Goal: Task Accomplishment & Management: Use online tool/utility

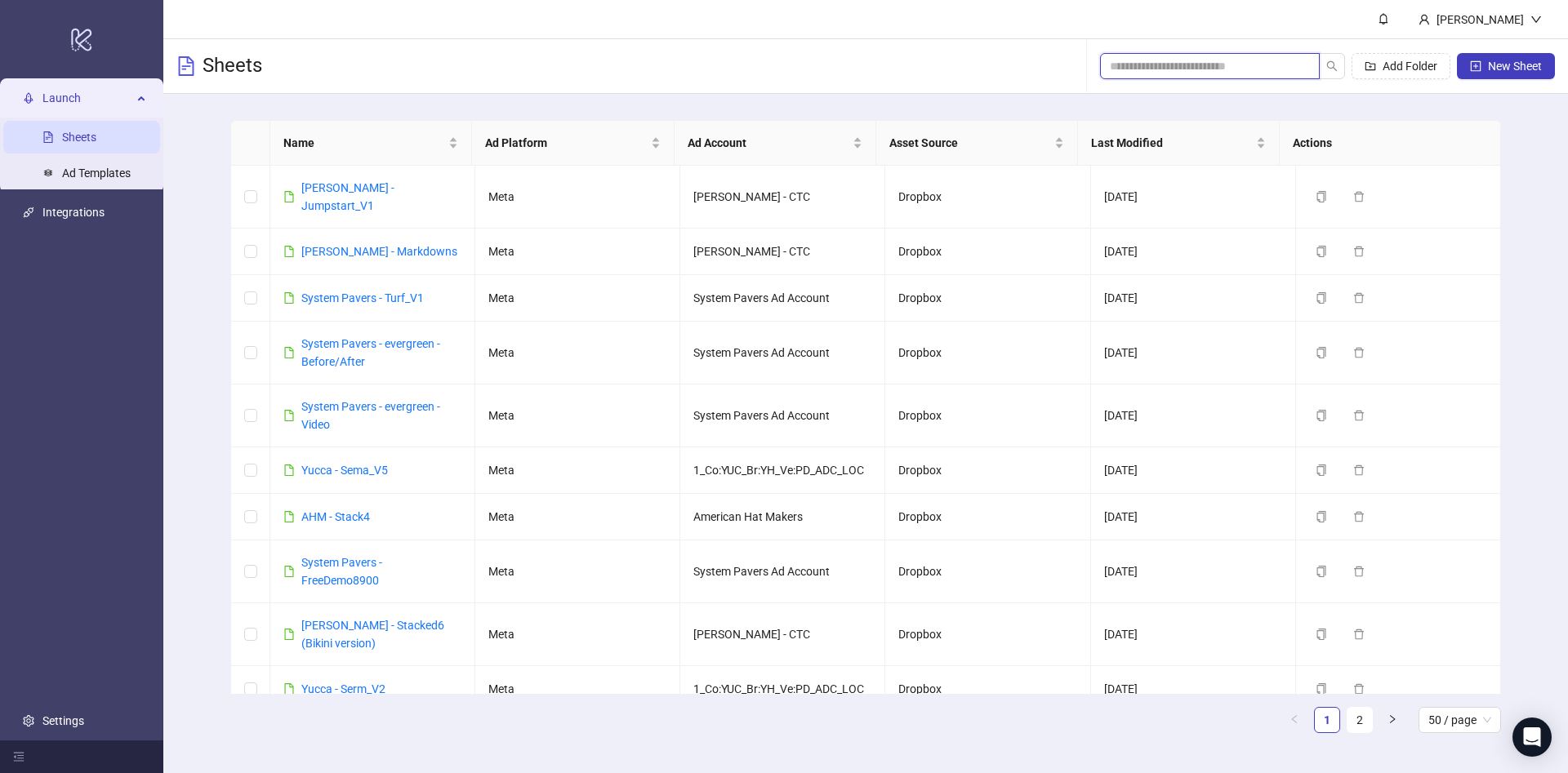
click at [1134, 70] on input "search" at bounding box center [1203, 65] width 187 height 18
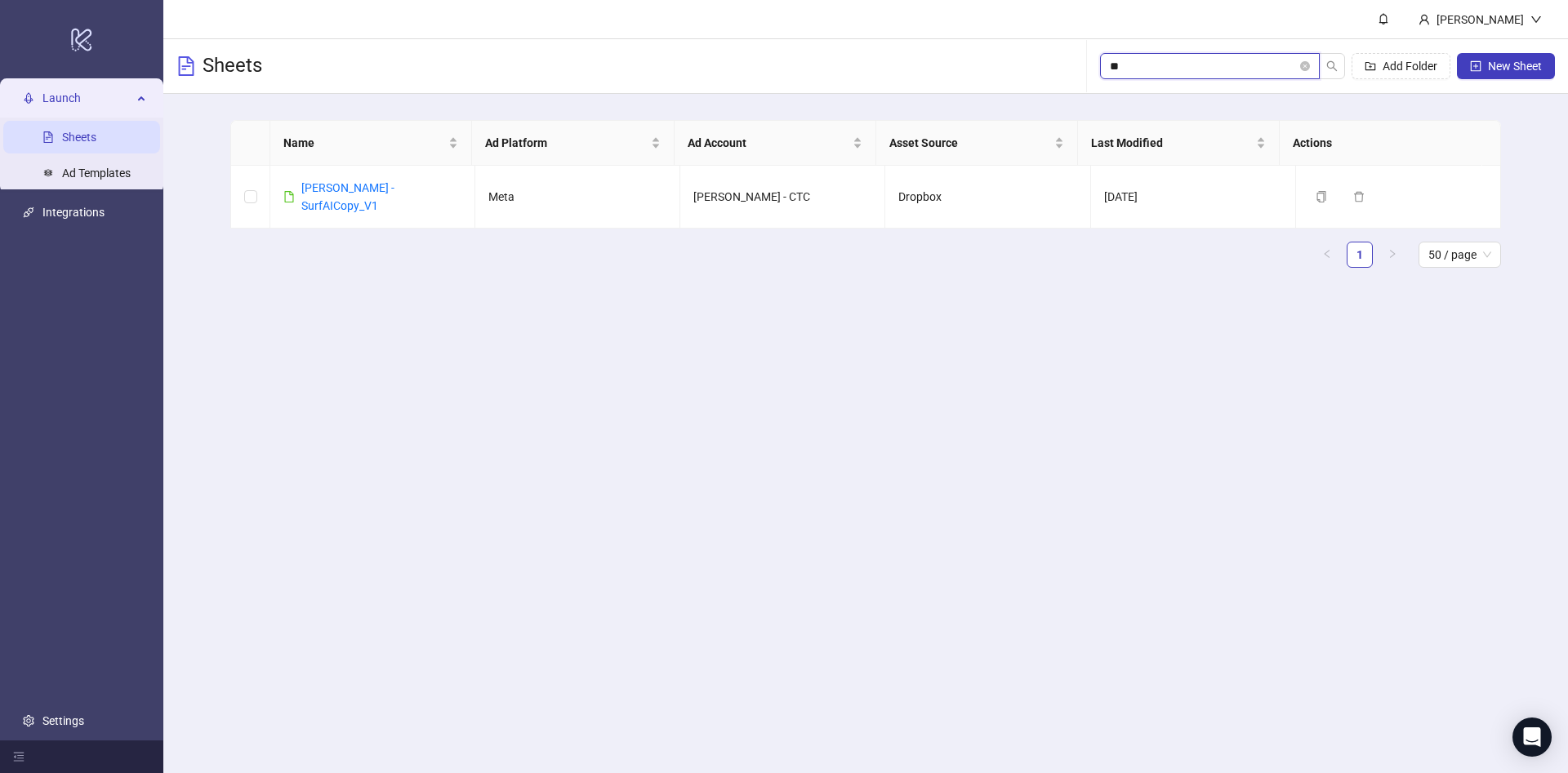
type input "*"
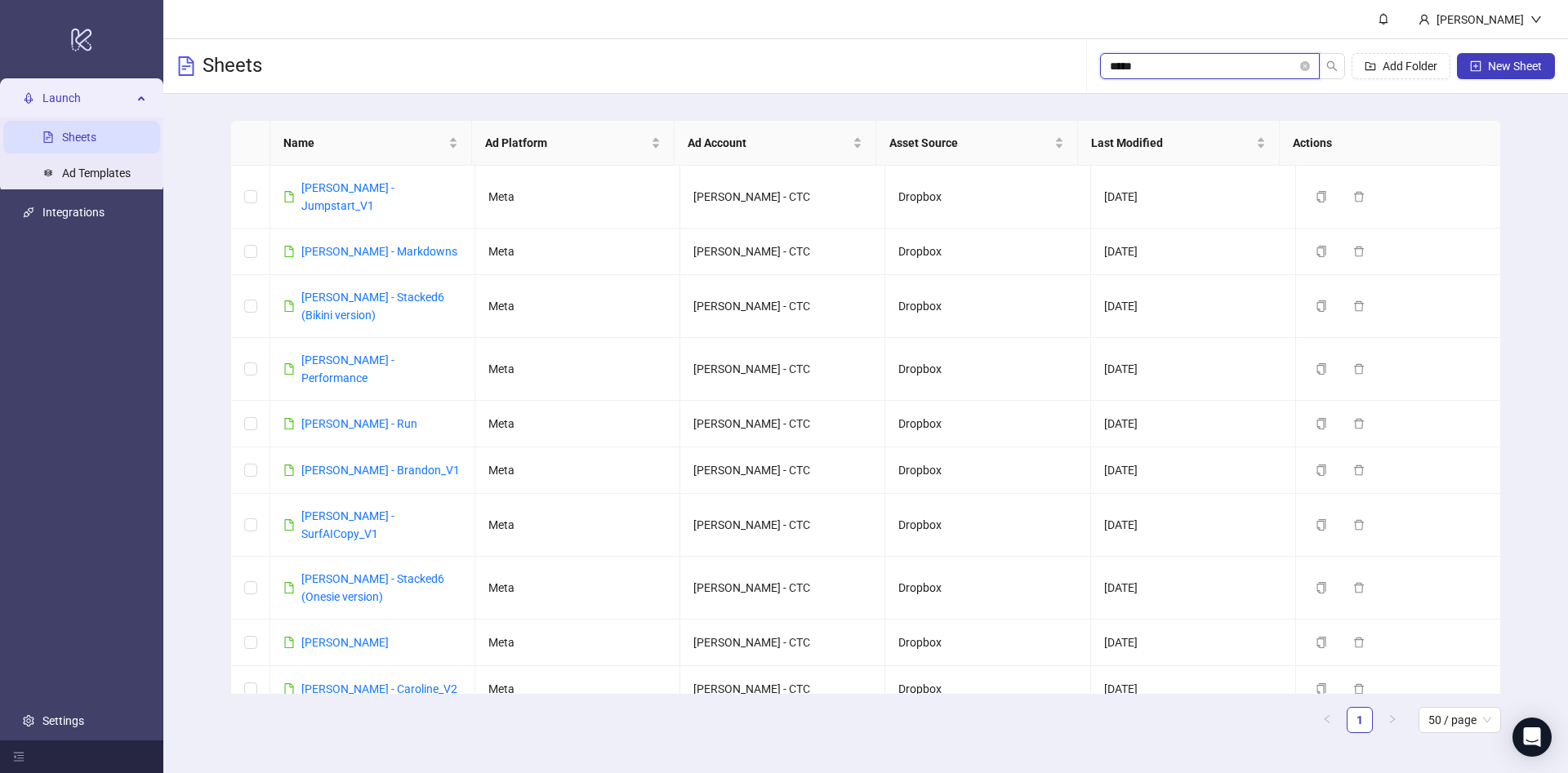
type input "*****"
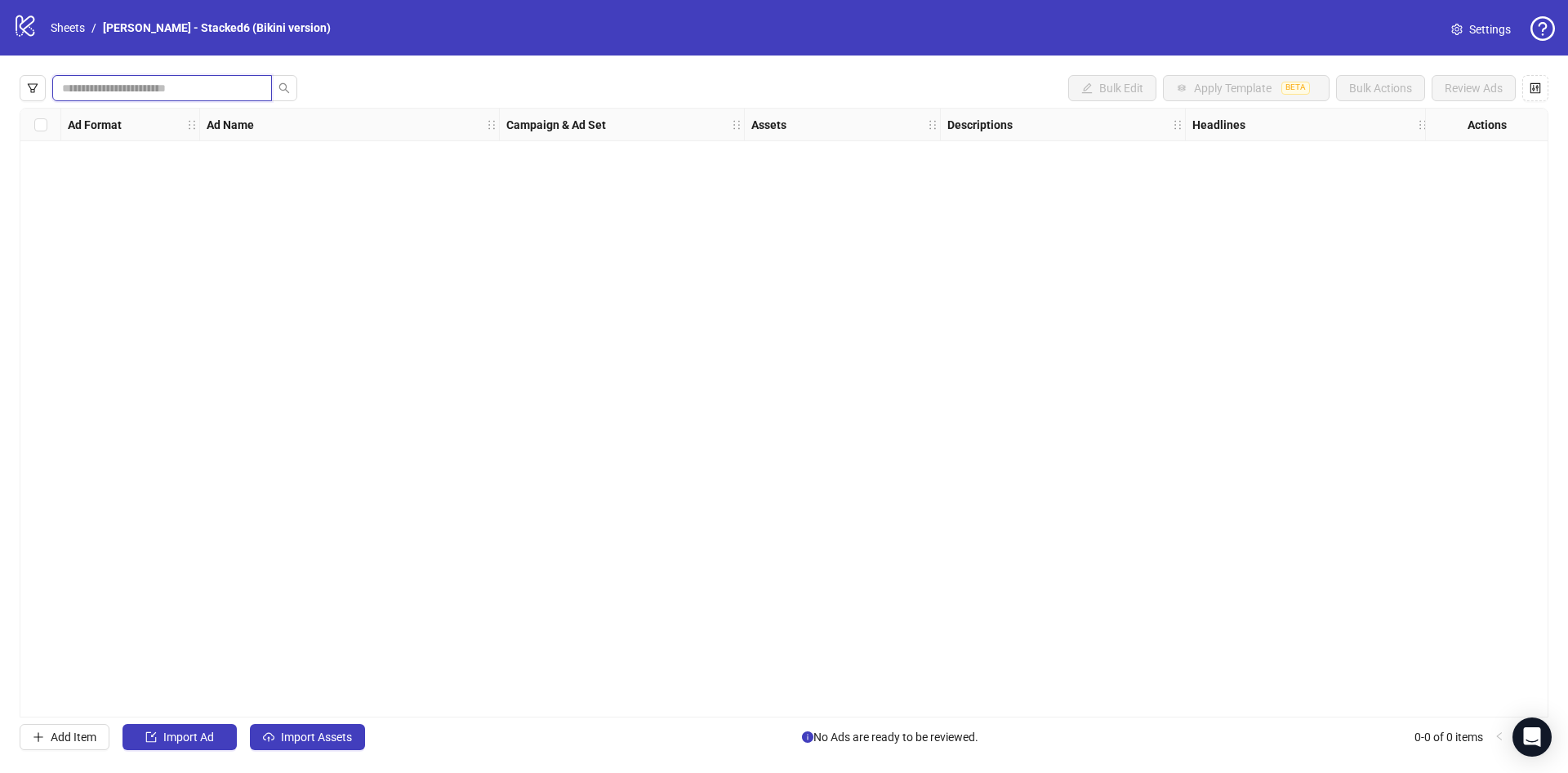
click at [195, 83] on input "search" at bounding box center [155, 88] width 187 height 18
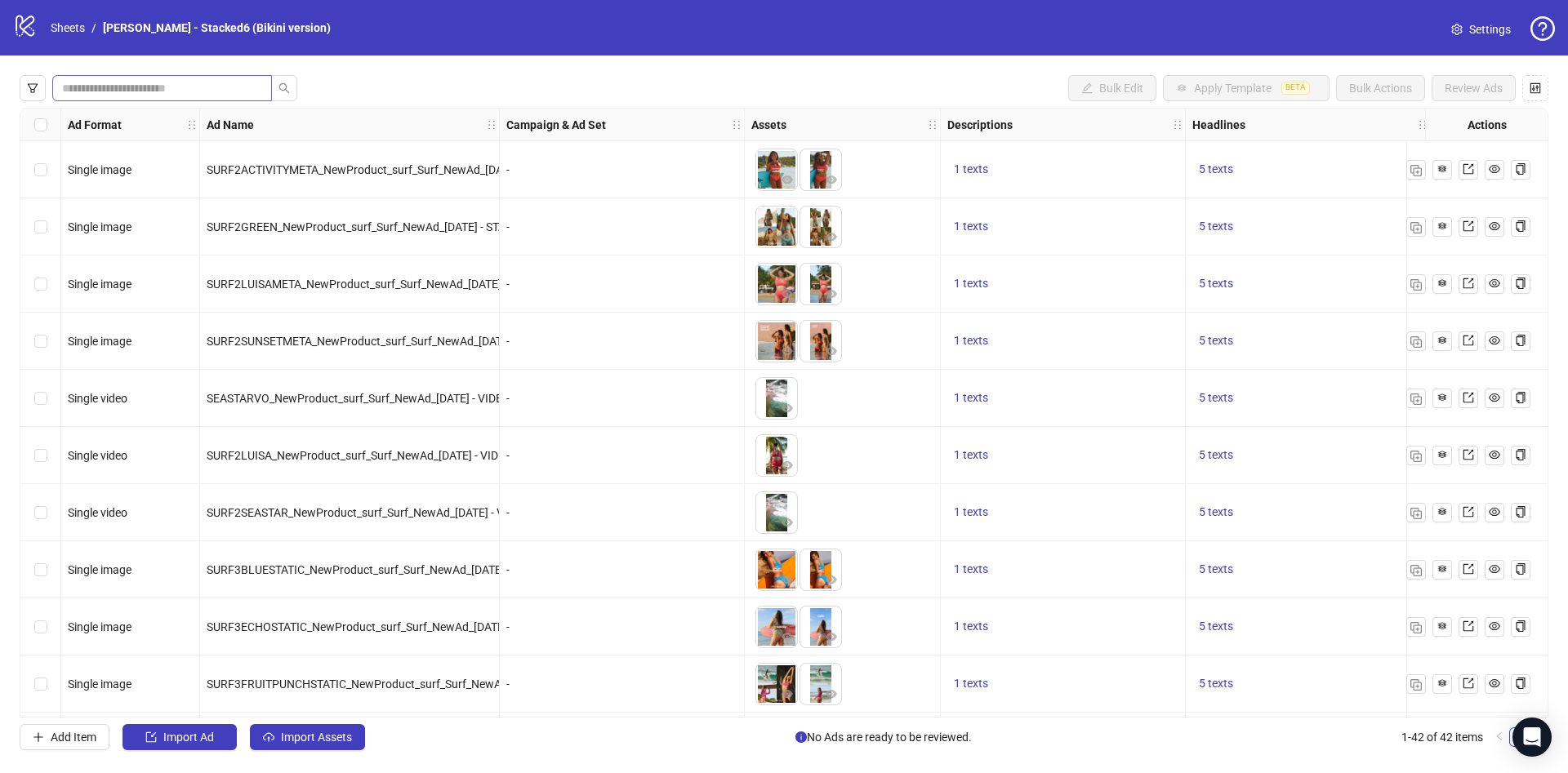
click at [143, 101] on span at bounding box center [162, 88] width 220 height 26
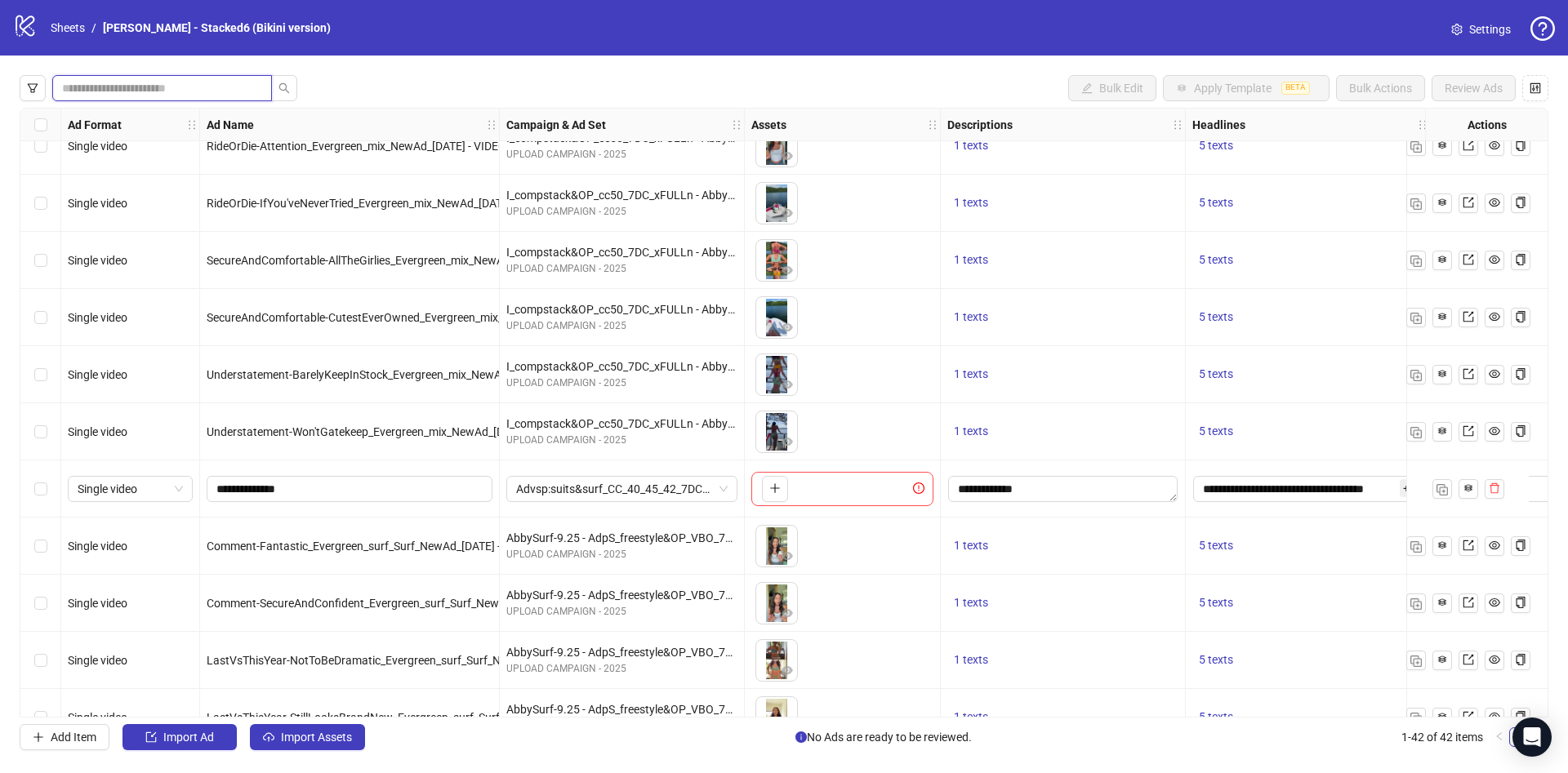
scroll to position [1831, 0]
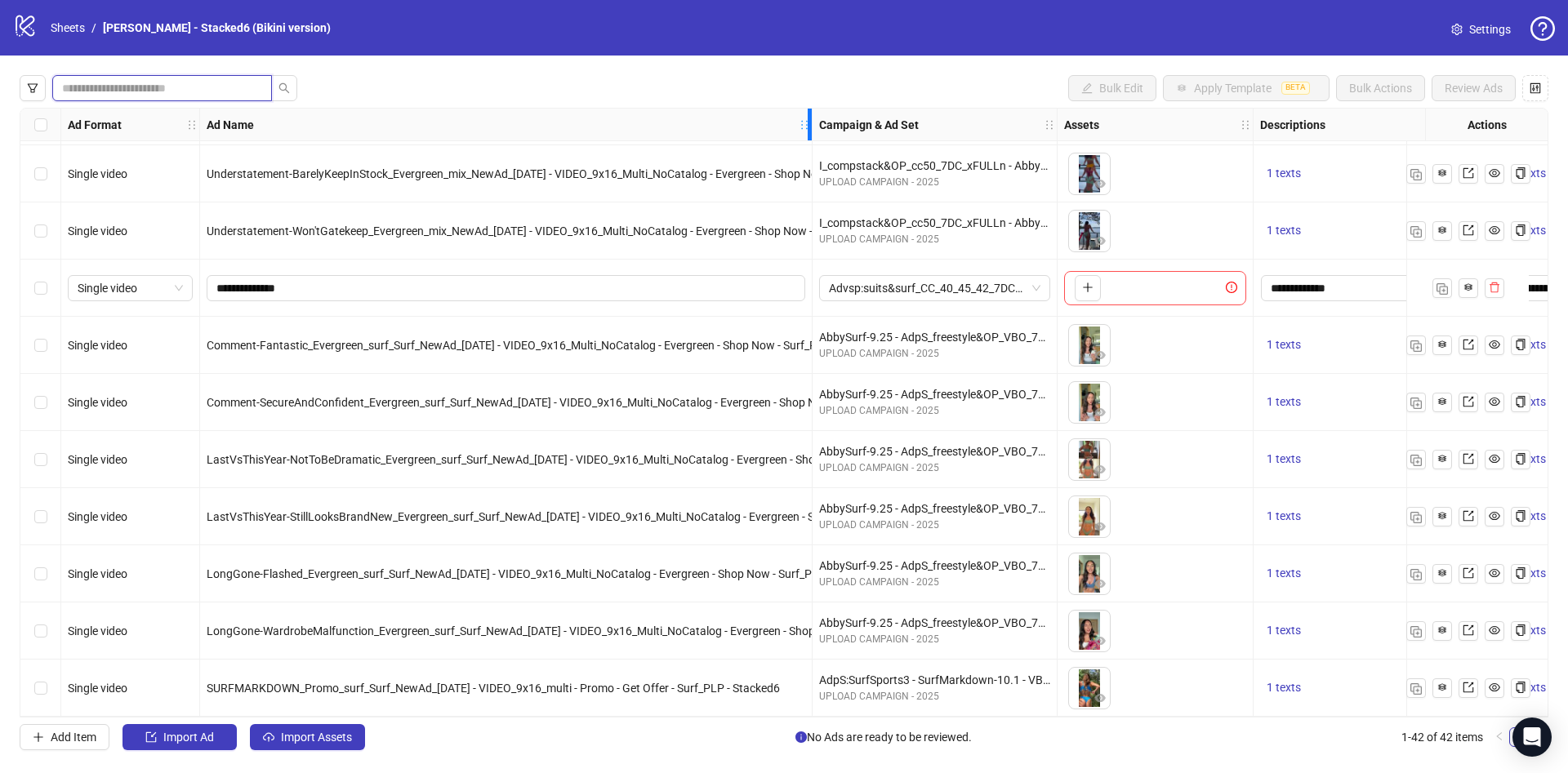
drag, startPoint x: 497, startPoint y: 133, endPoint x: 810, endPoint y: 220, distance: 324.9
click at [64, 26] on link "Sheets" at bounding box center [67, 27] width 41 height 18
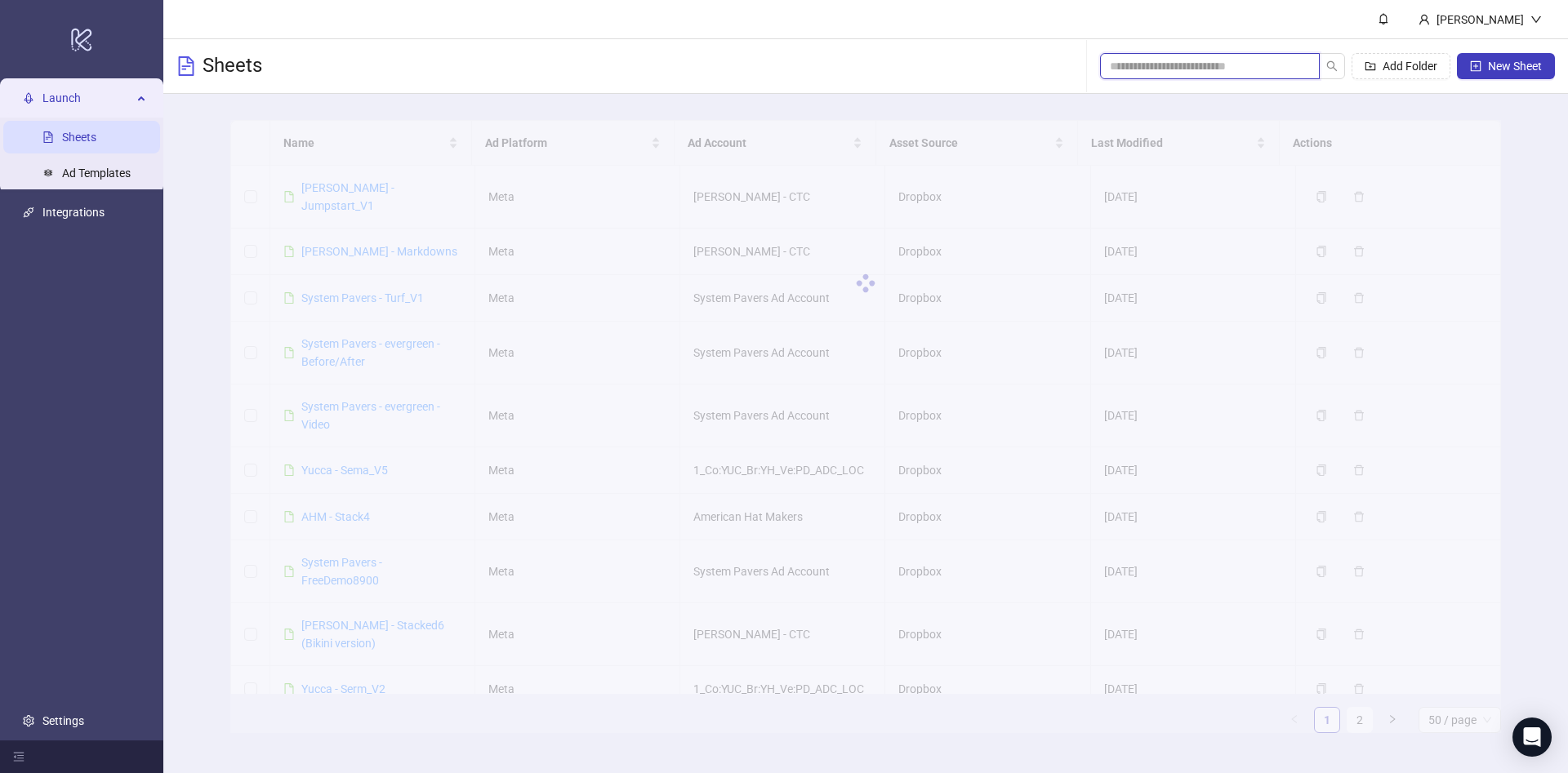
click at [1177, 65] on input "search" at bounding box center [1203, 65] width 187 height 18
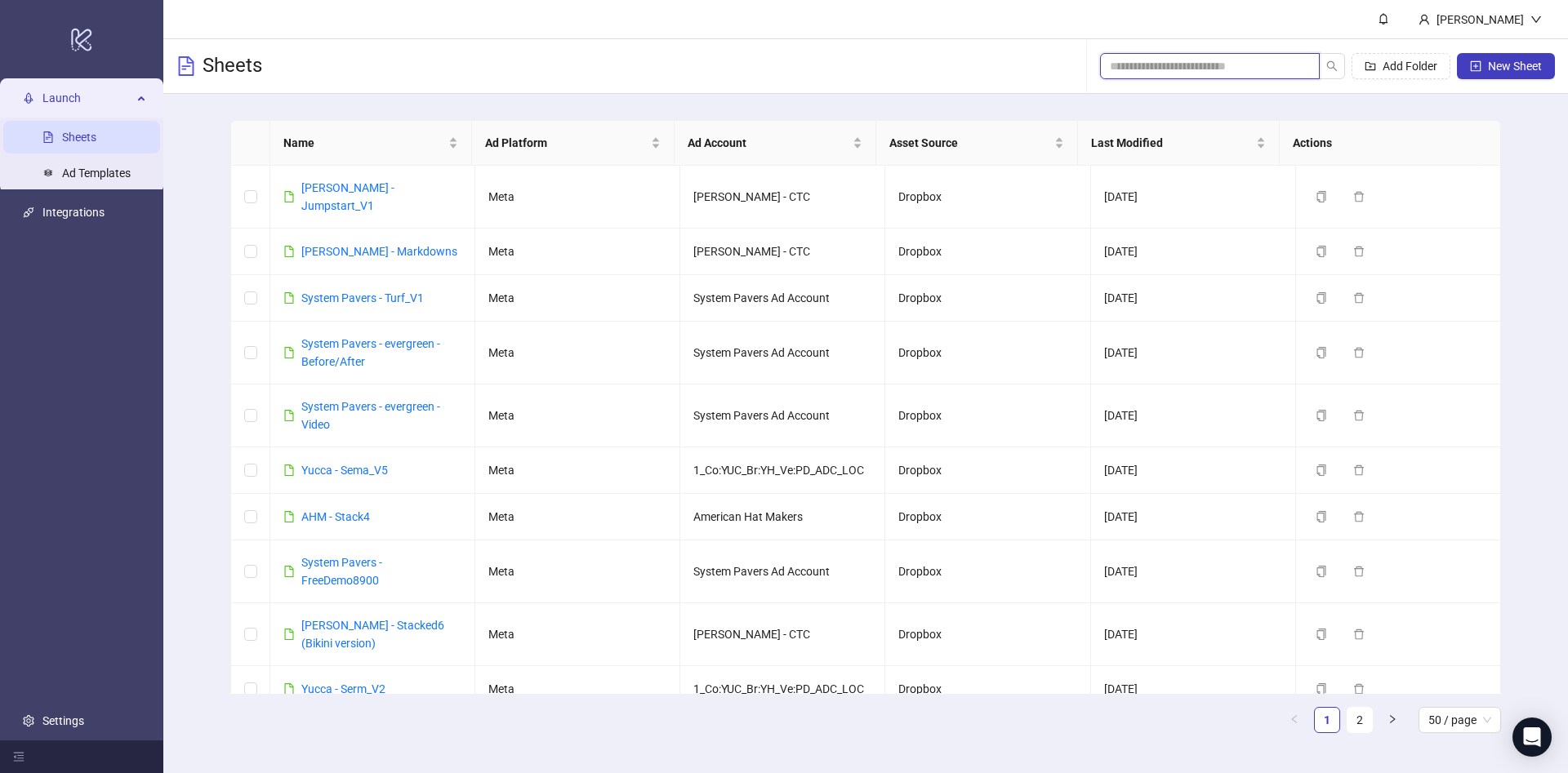
type input "*"
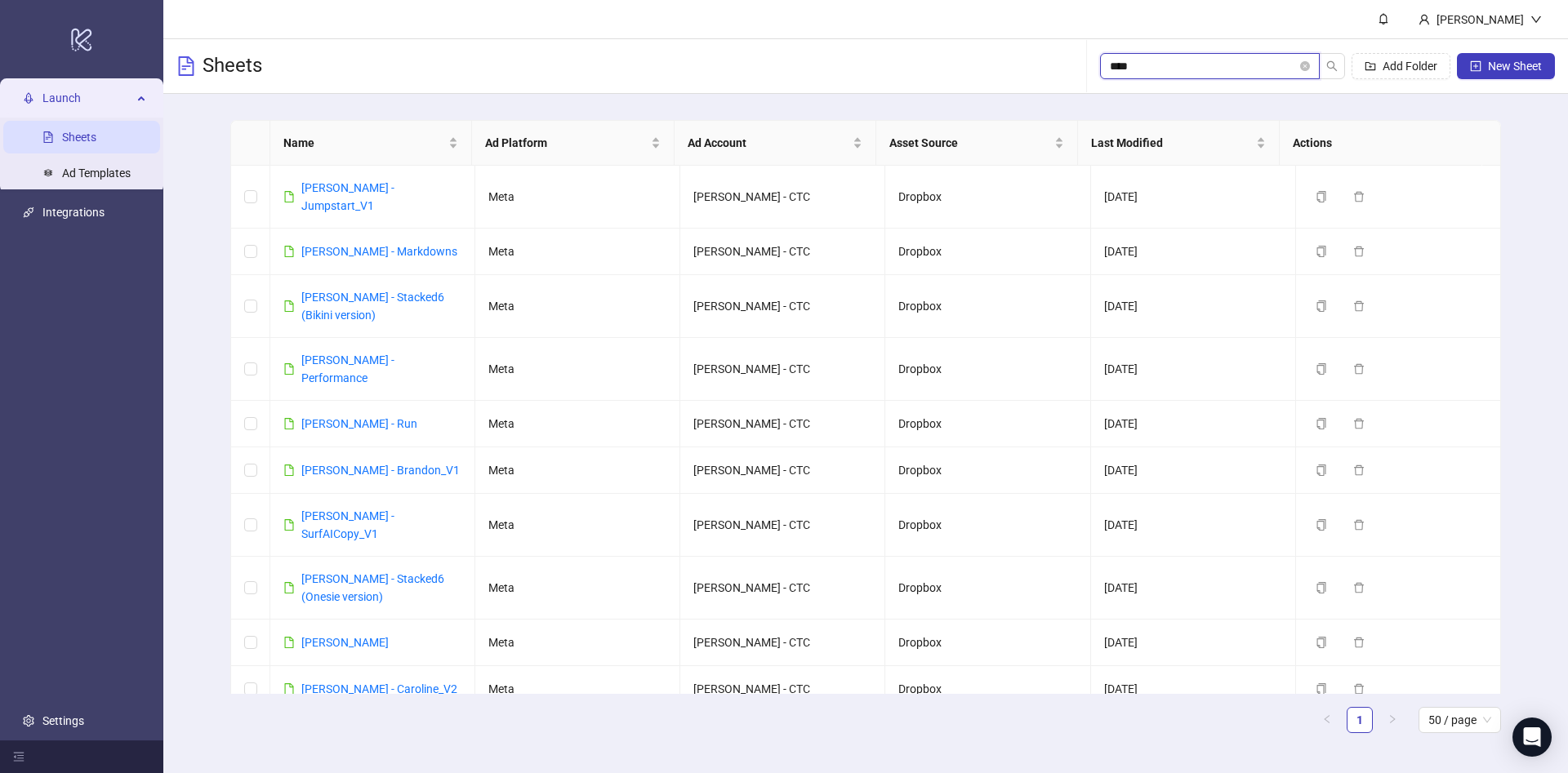
type input "*****"
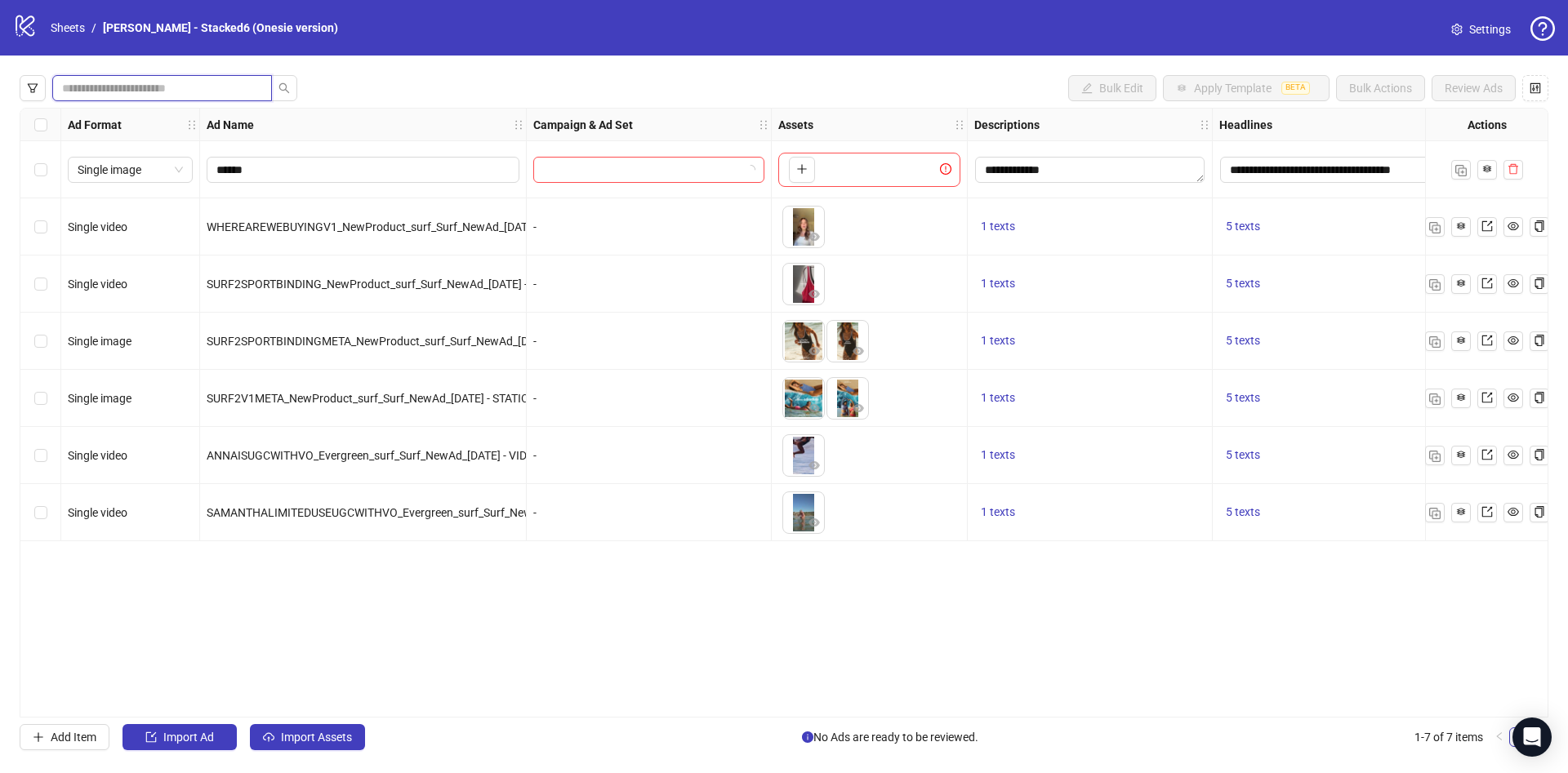
click at [218, 89] on input "search" at bounding box center [155, 88] width 187 height 18
click at [324, 593] on div "**********" at bounding box center [784, 412] width 1529 height 610
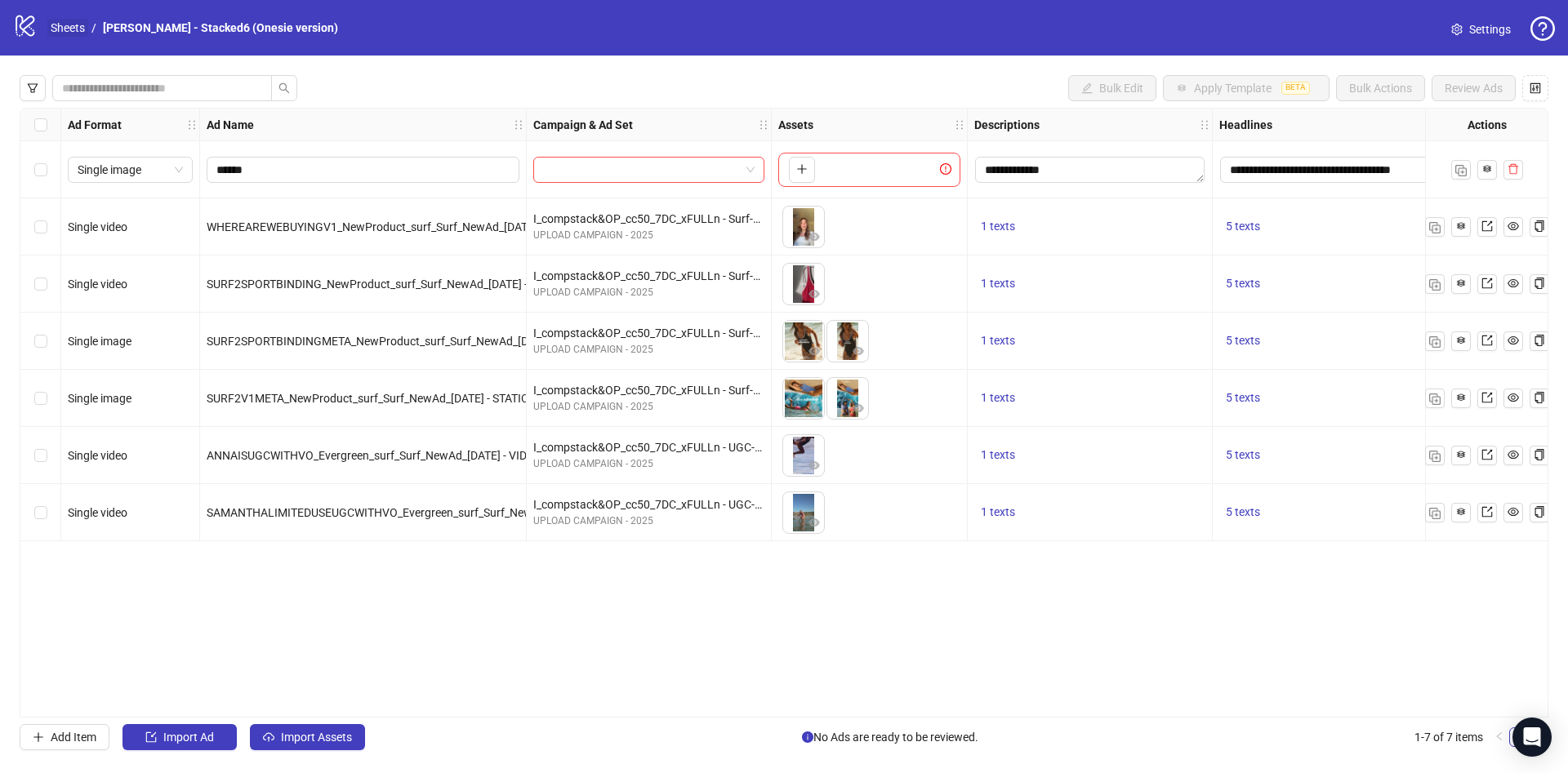
click at [63, 28] on link "Sheets" at bounding box center [67, 27] width 41 height 18
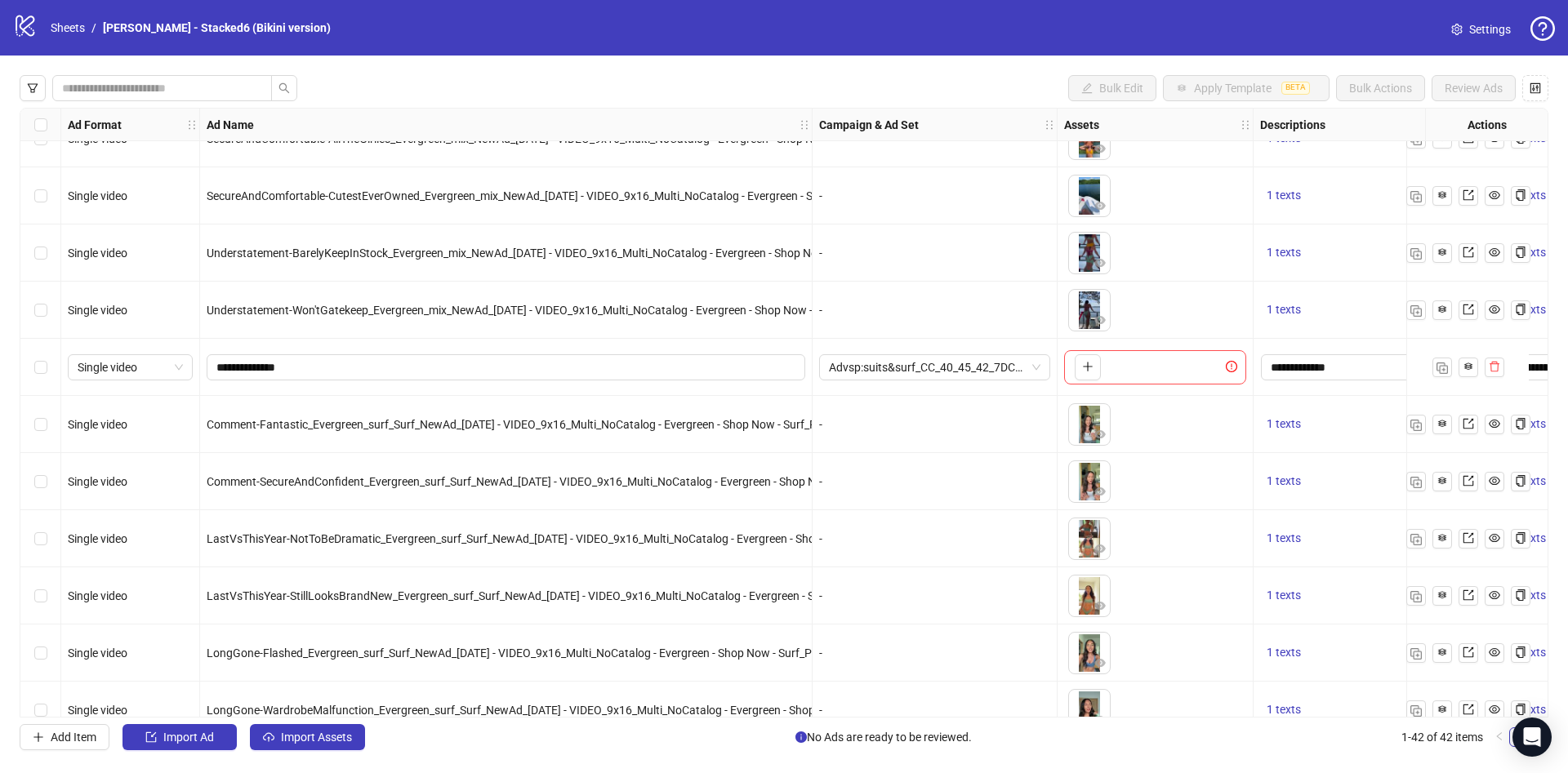
scroll to position [1831, 0]
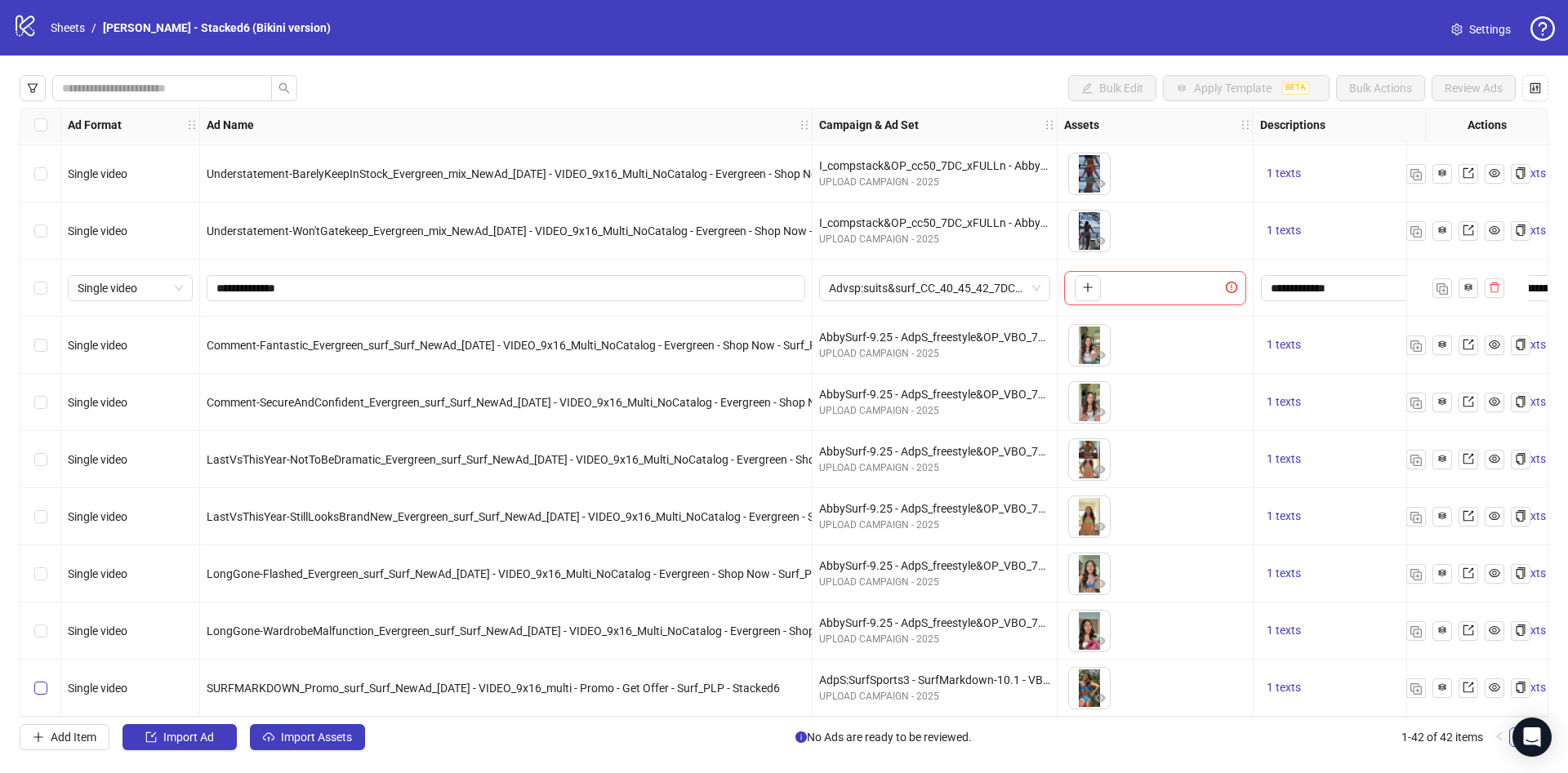
click at [42, 690] on label "Select row 42" at bounding box center [41, 687] width 13 height 18
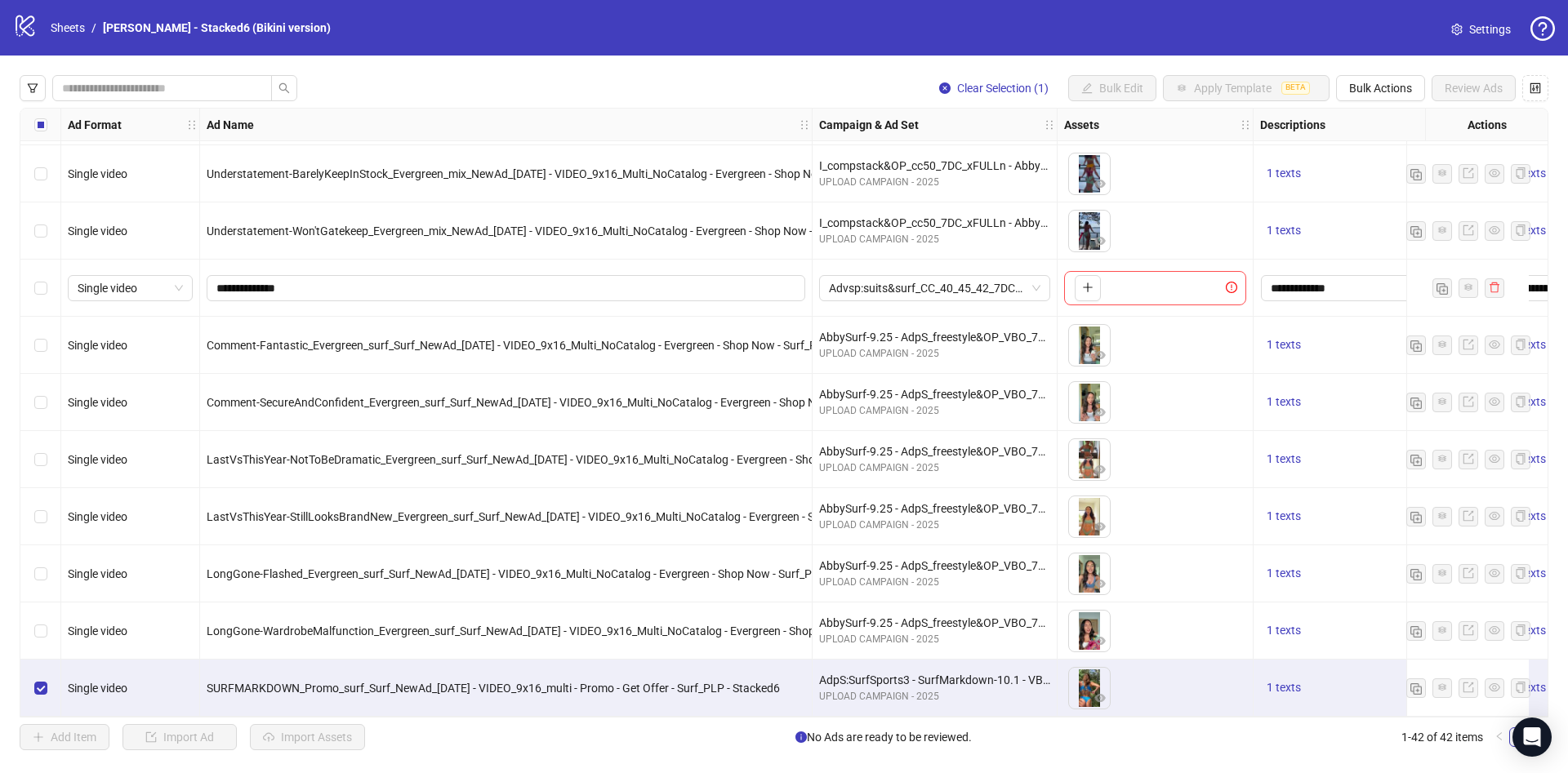
click at [1414, 102] on div "Clear Selection (1) Bulk Edit Apply Template BETA Bulk Actions Review Ads Ad Fo…" at bounding box center [784, 412] width 1568 height 714
click at [1412, 96] on button "Bulk Actions" at bounding box center [1381, 88] width 89 height 26
click at [1418, 204] on span "Copy to another sheet" at bounding box center [1403, 199] width 112 height 18
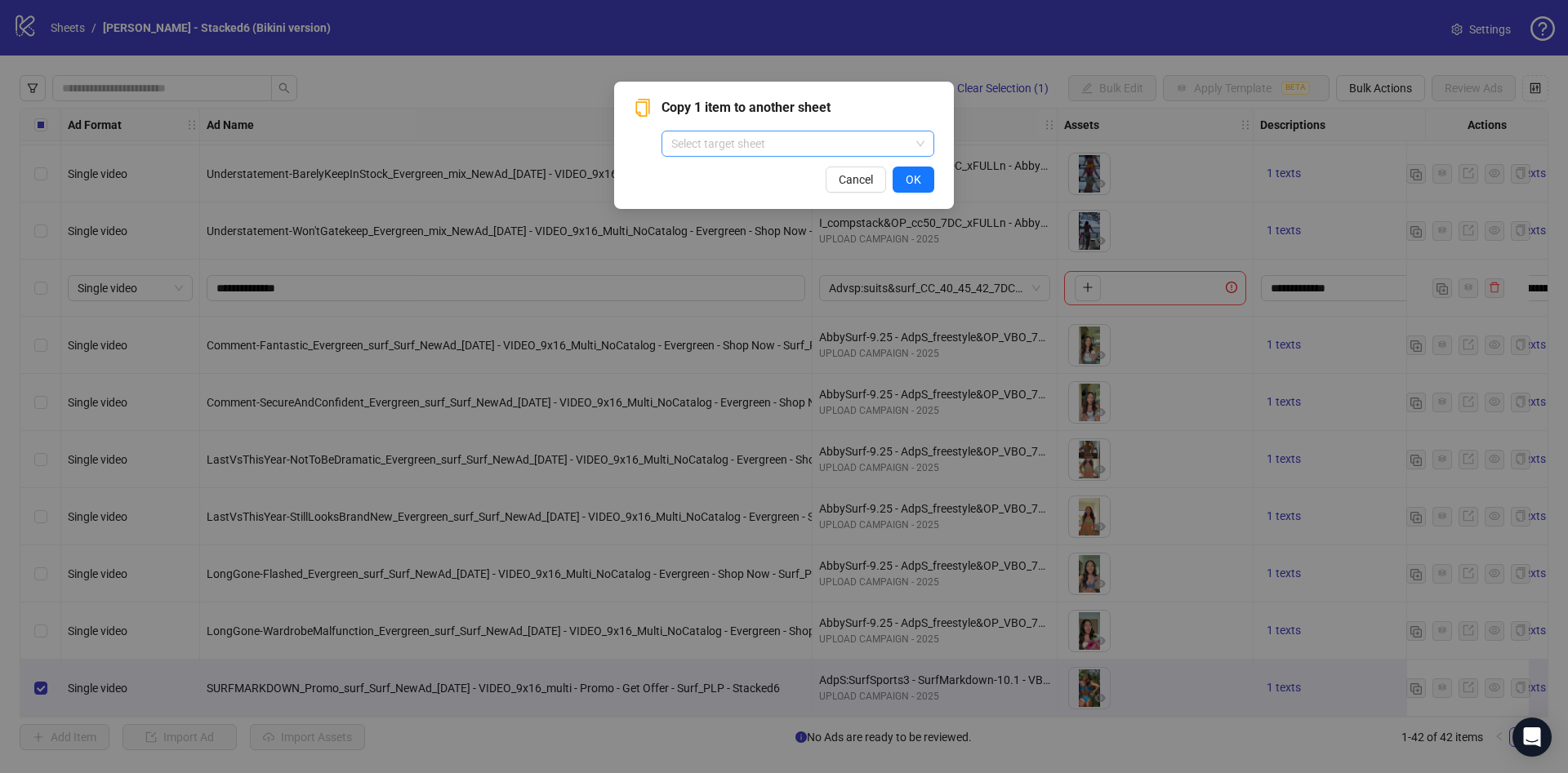
click at [842, 137] on input "search" at bounding box center [791, 144] width 238 height 25
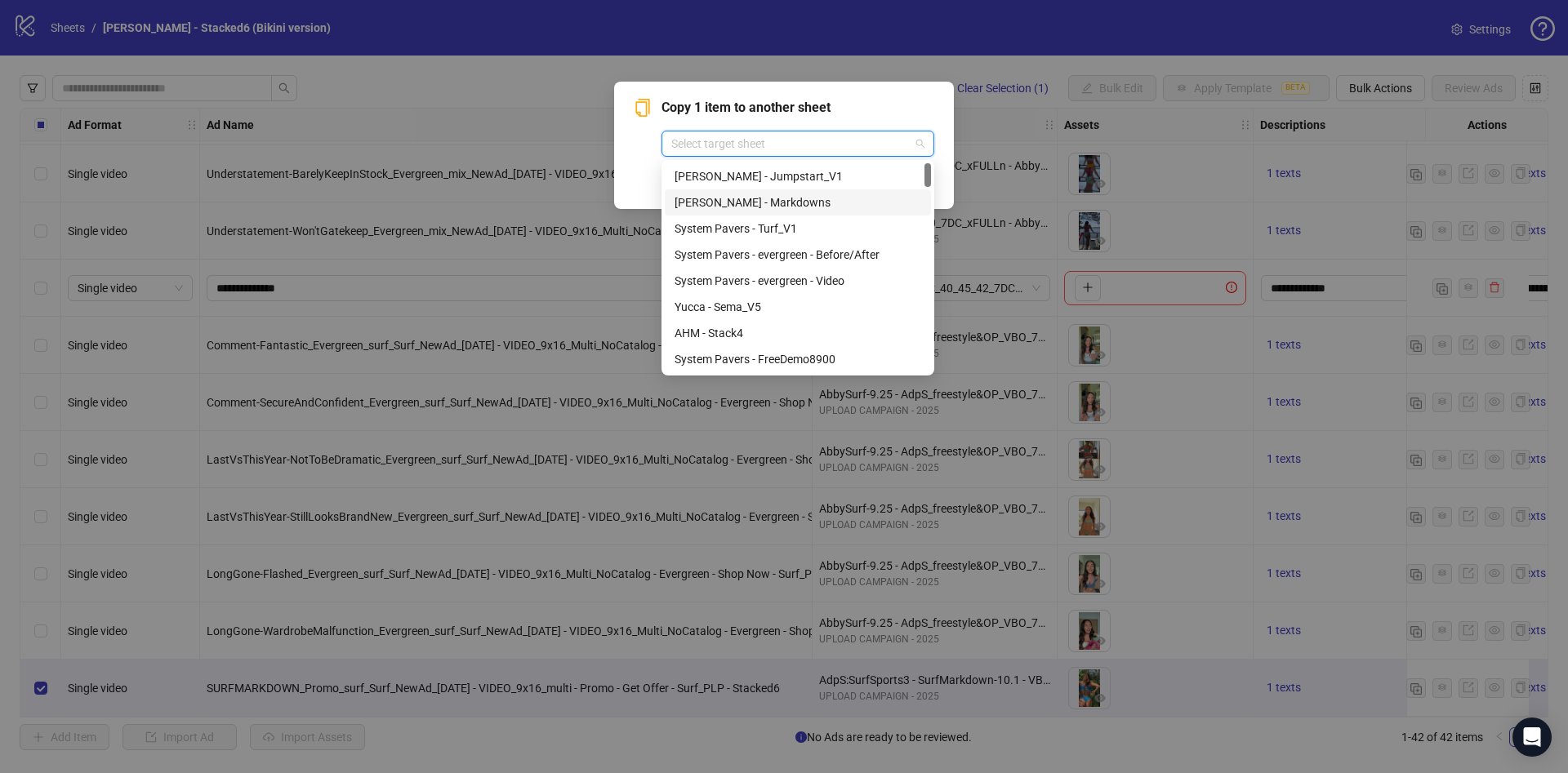
click at [808, 202] on div "[PERSON_NAME] - Markdowns" at bounding box center [797, 202] width 246 height 18
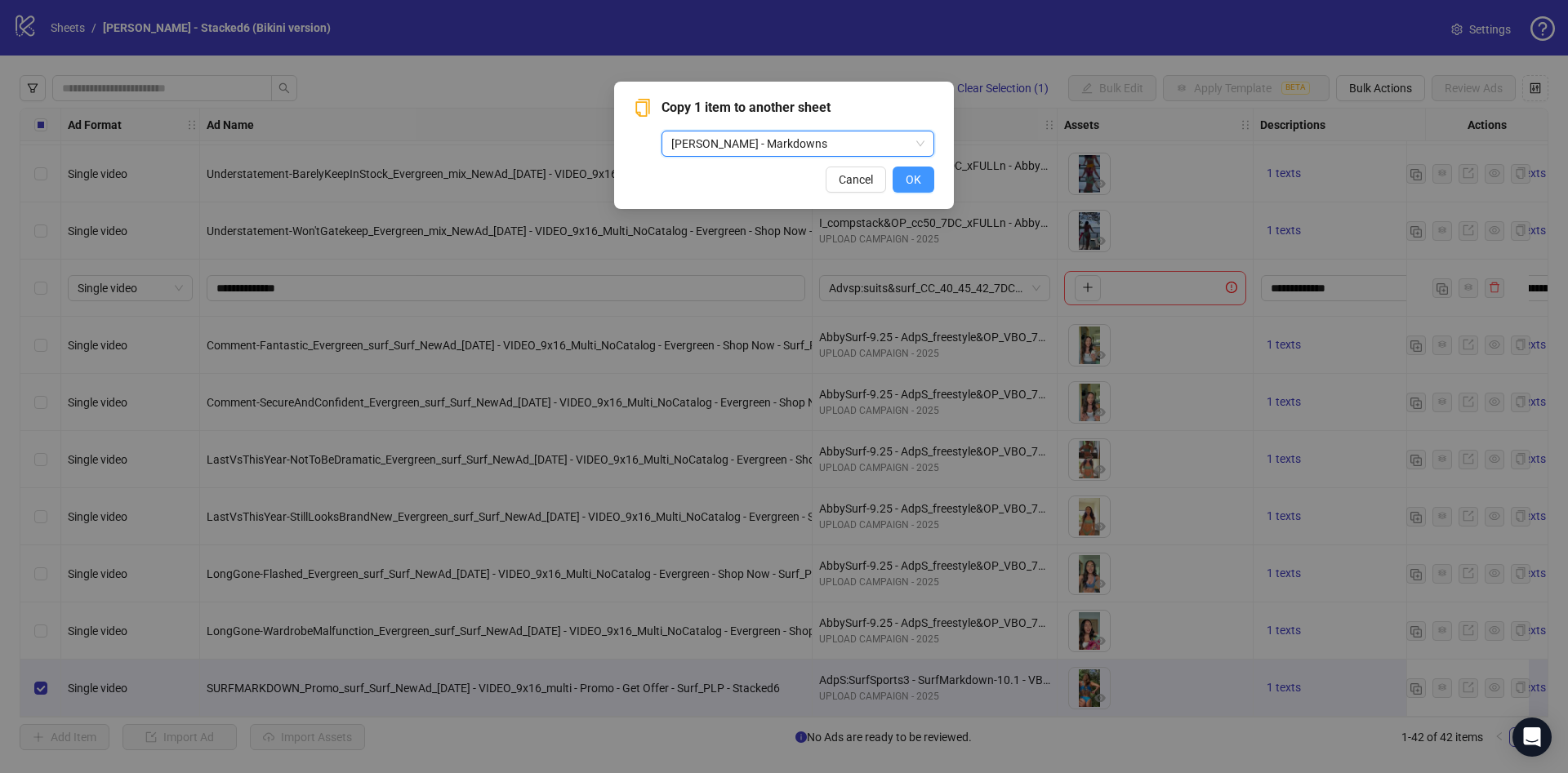
click at [930, 175] on button "OK" at bounding box center [913, 180] width 42 height 26
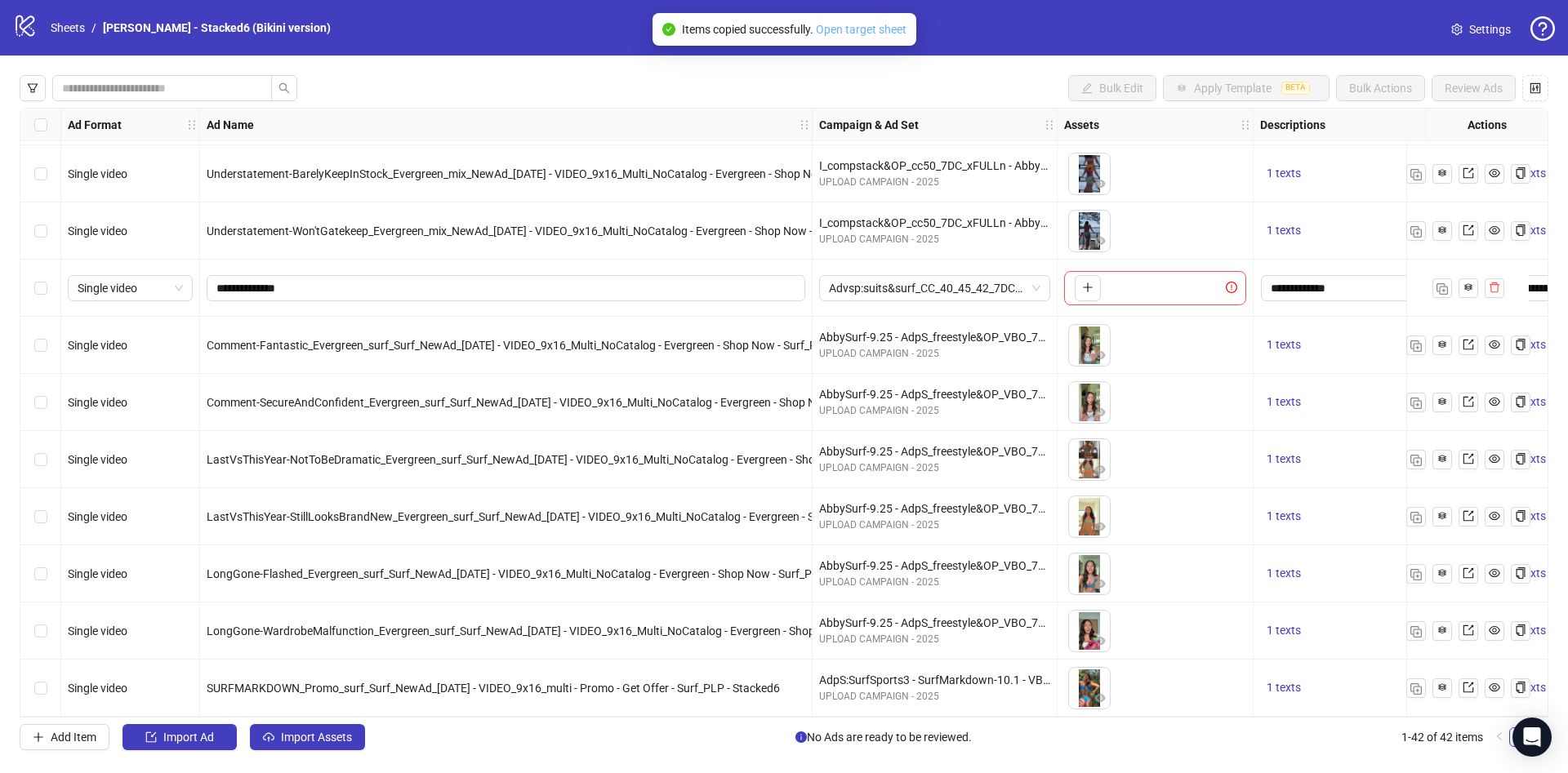
click at [878, 32] on link "Open target sheet" at bounding box center [861, 30] width 90 height 13
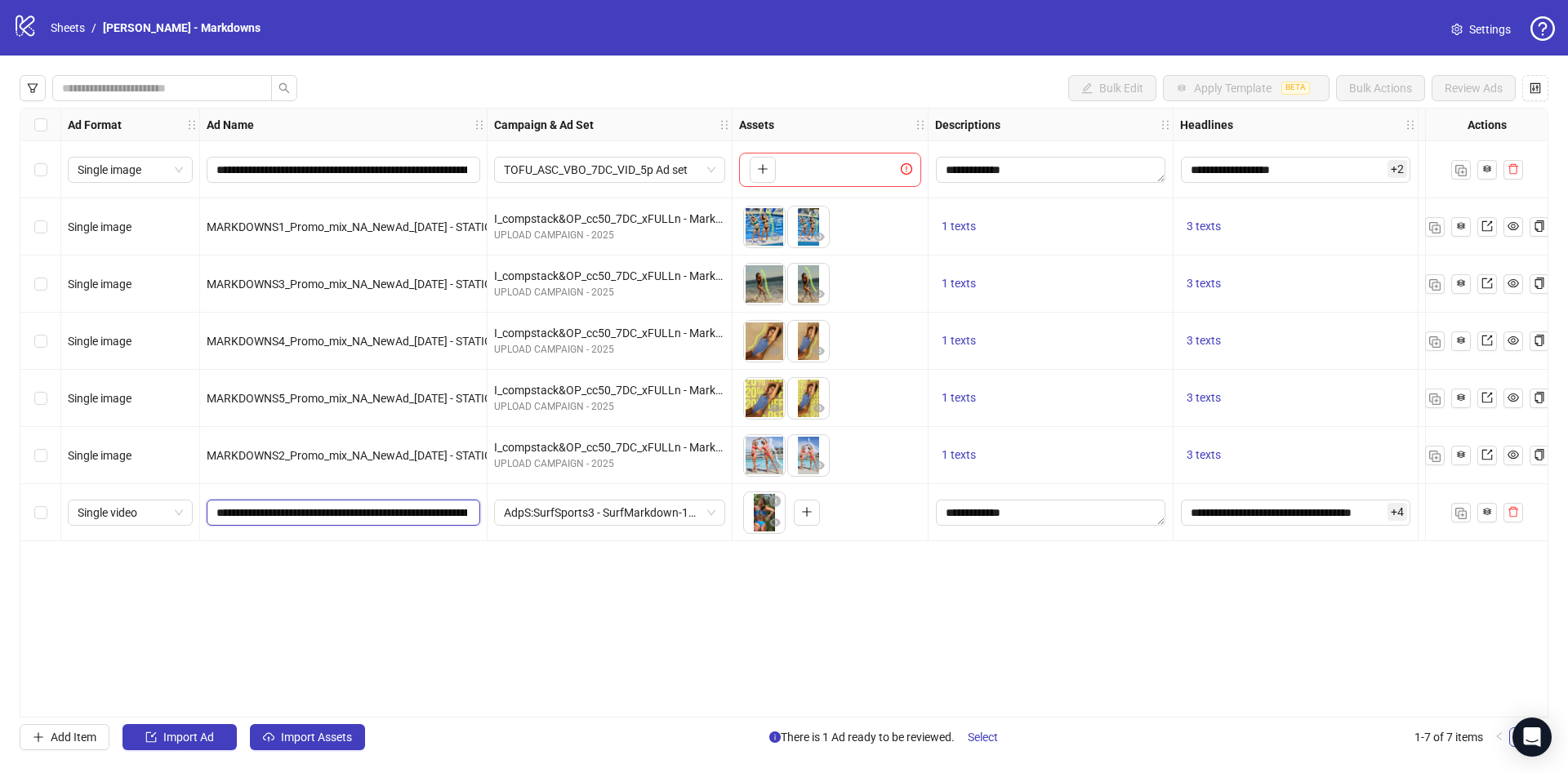
click at [383, 515] on input "**********" at bounding box center [342, 512] width 251 height 18
paste input "****"
type input "**********"
click at [508, 602] on div "**********" at bounding box center [784, 412] width 1529 height 610
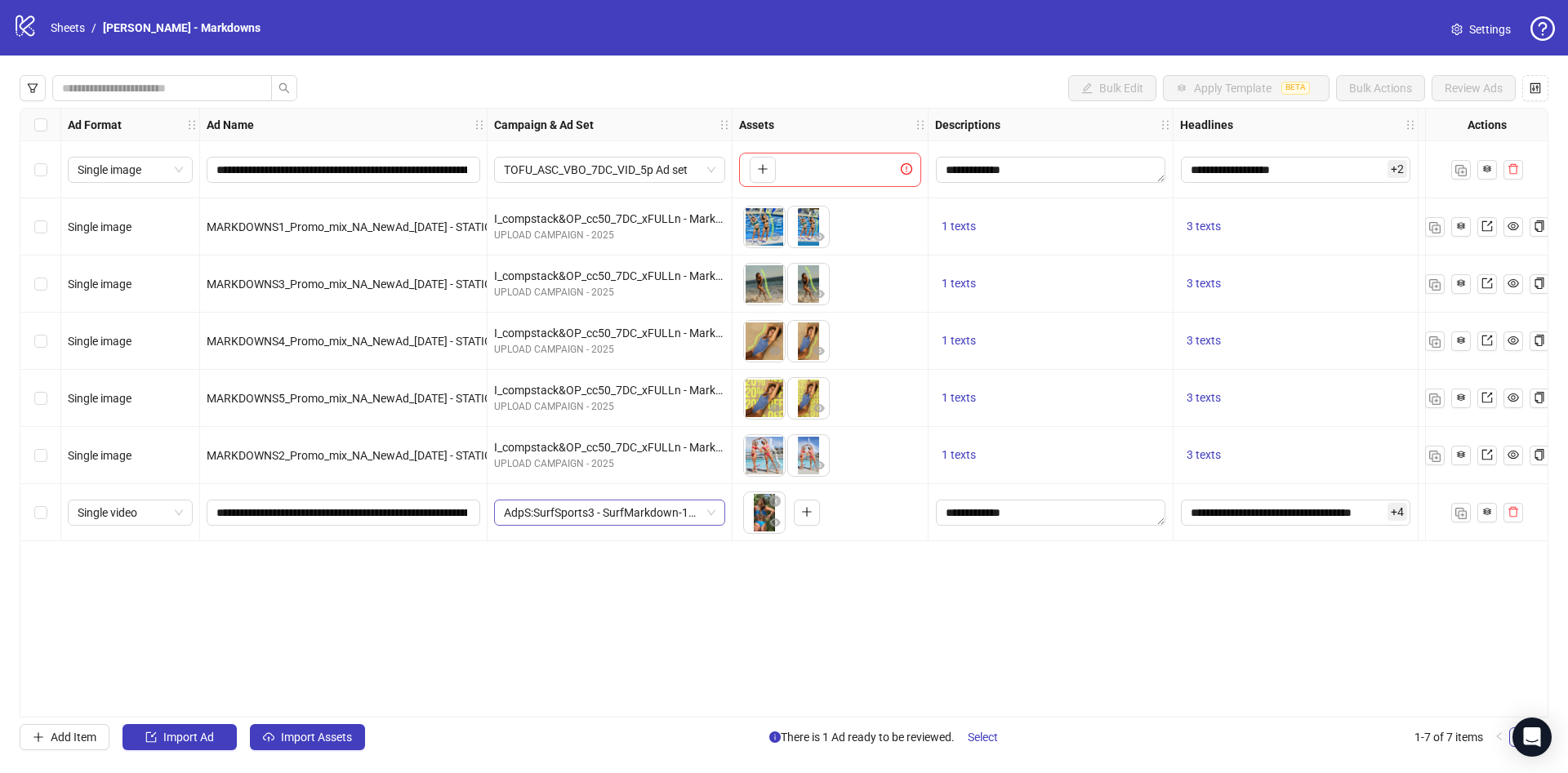
click at [592, 517] on span "AdpS:SurfSports3 - SurfMarkdown-10.1 - VBO_7DC_xPLUS" at bounding box center [609, 513] width 211 height 25
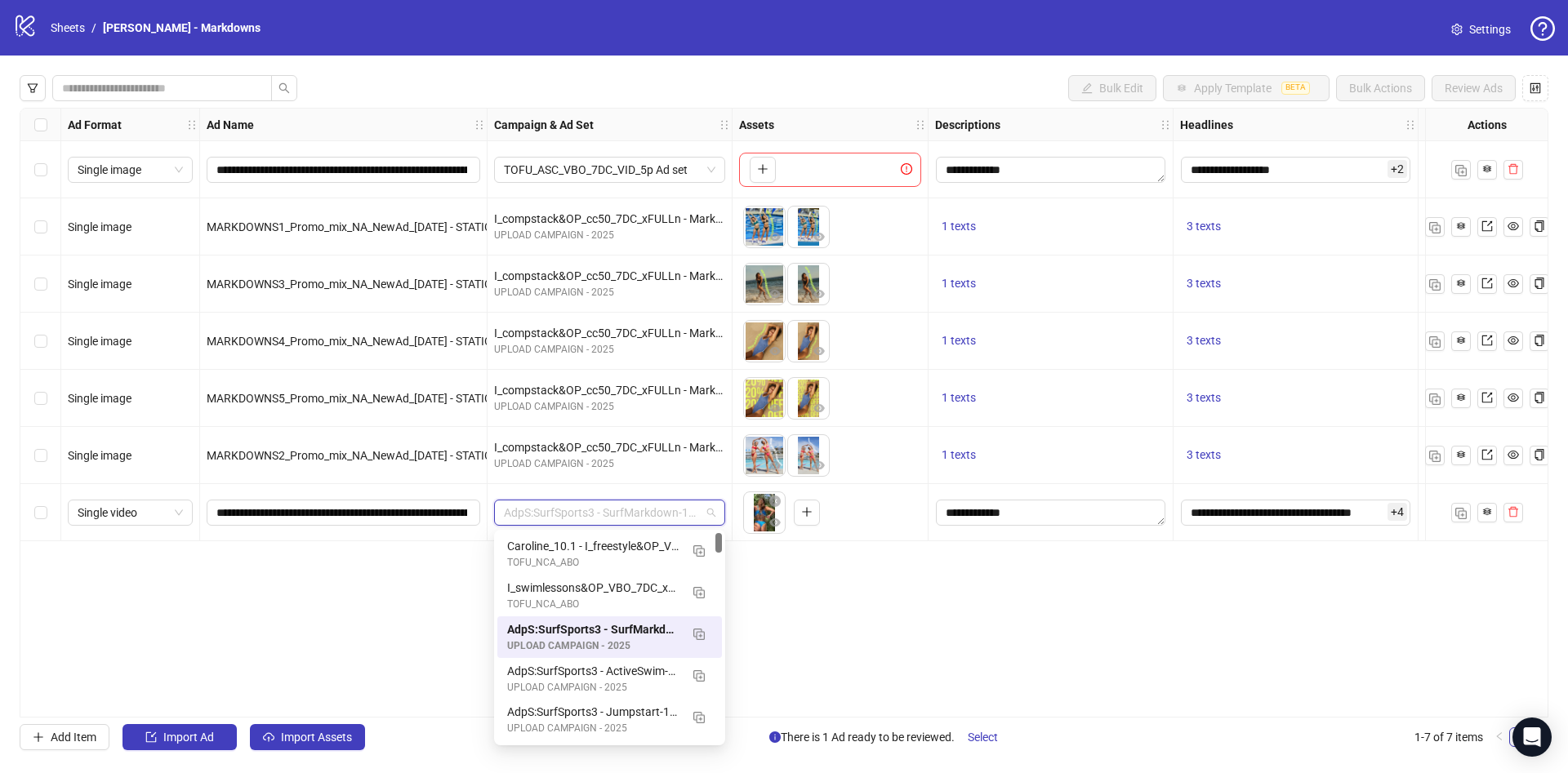
click at [916, 597] on div "**********" at bounding box center [784, 412] width 1529 height 610
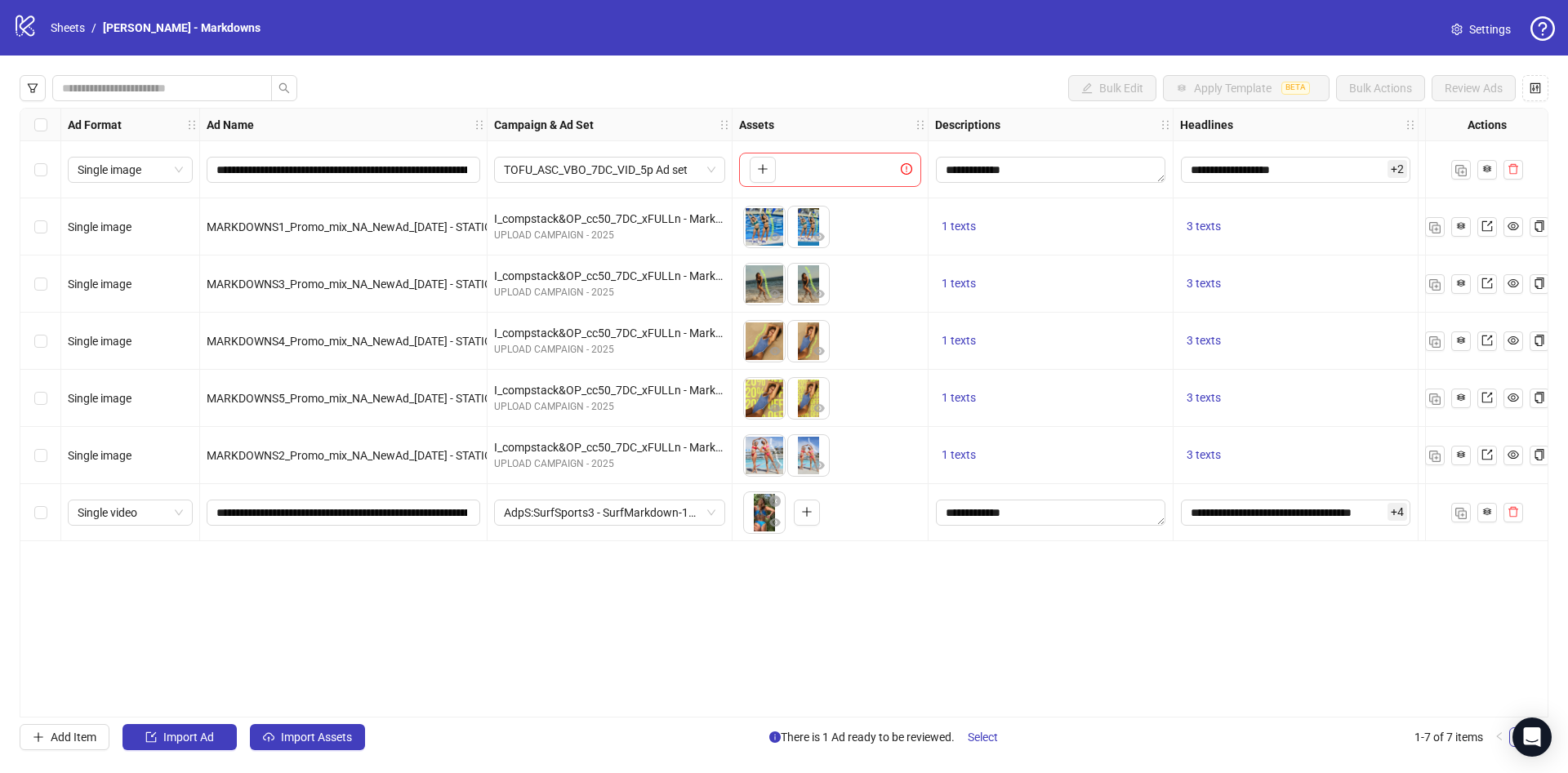
drag, startPoint x: 762, startPoint y: 719, endPoint x: 867, endPoint y: 714, distance: 105.1
click at [867, 714] on div "**********" at bounding box center [784, 412] width 1568 height 714
drag, startPoint x: 868, startPoint y: 709, endPoint x: 880, endPoint y: 708, distance: 12.0
click at [880, 708] on div "**********" at bounding box center [784, 412] width 1529 height 610
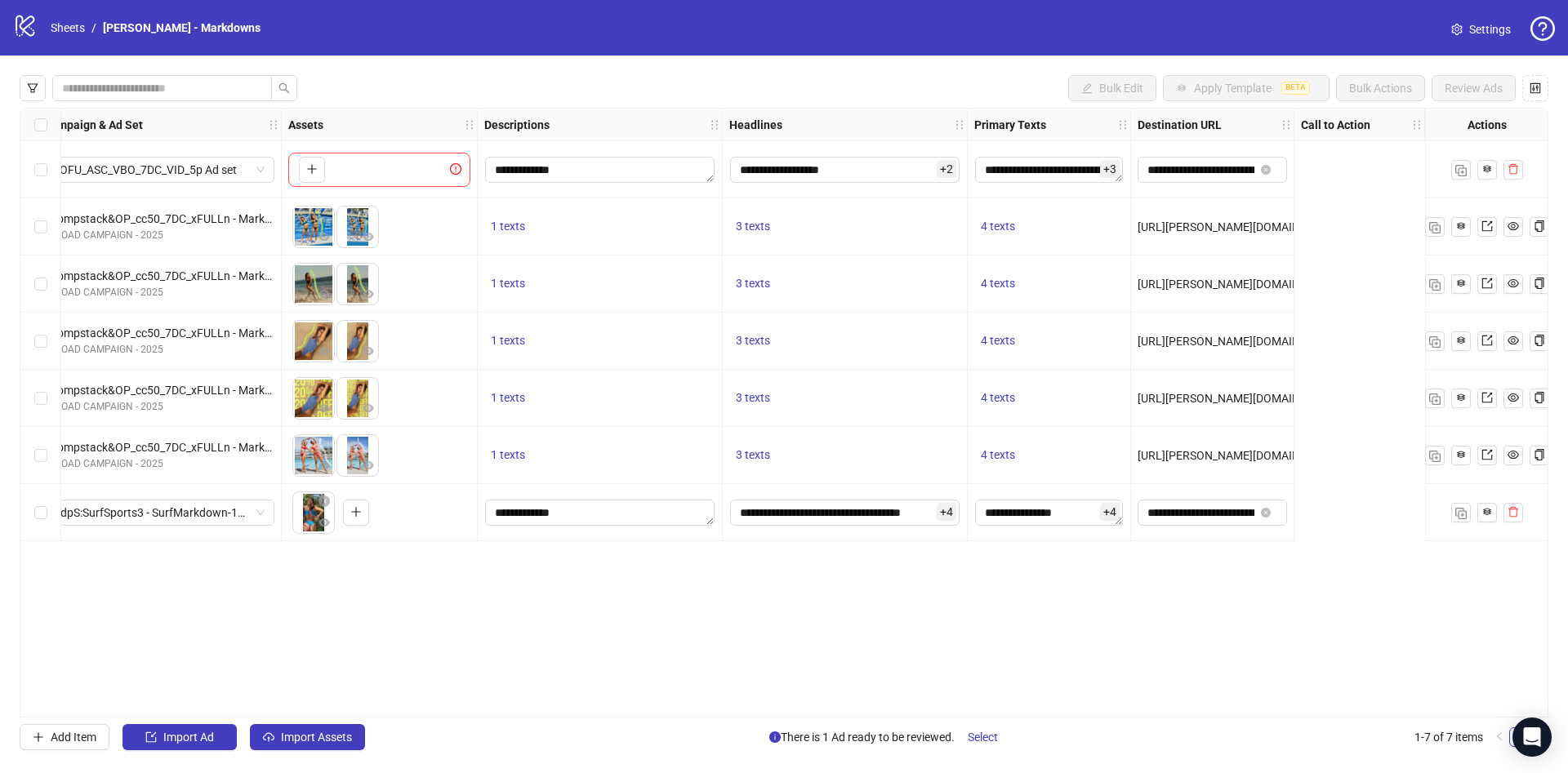
scroll to position [0, 0]
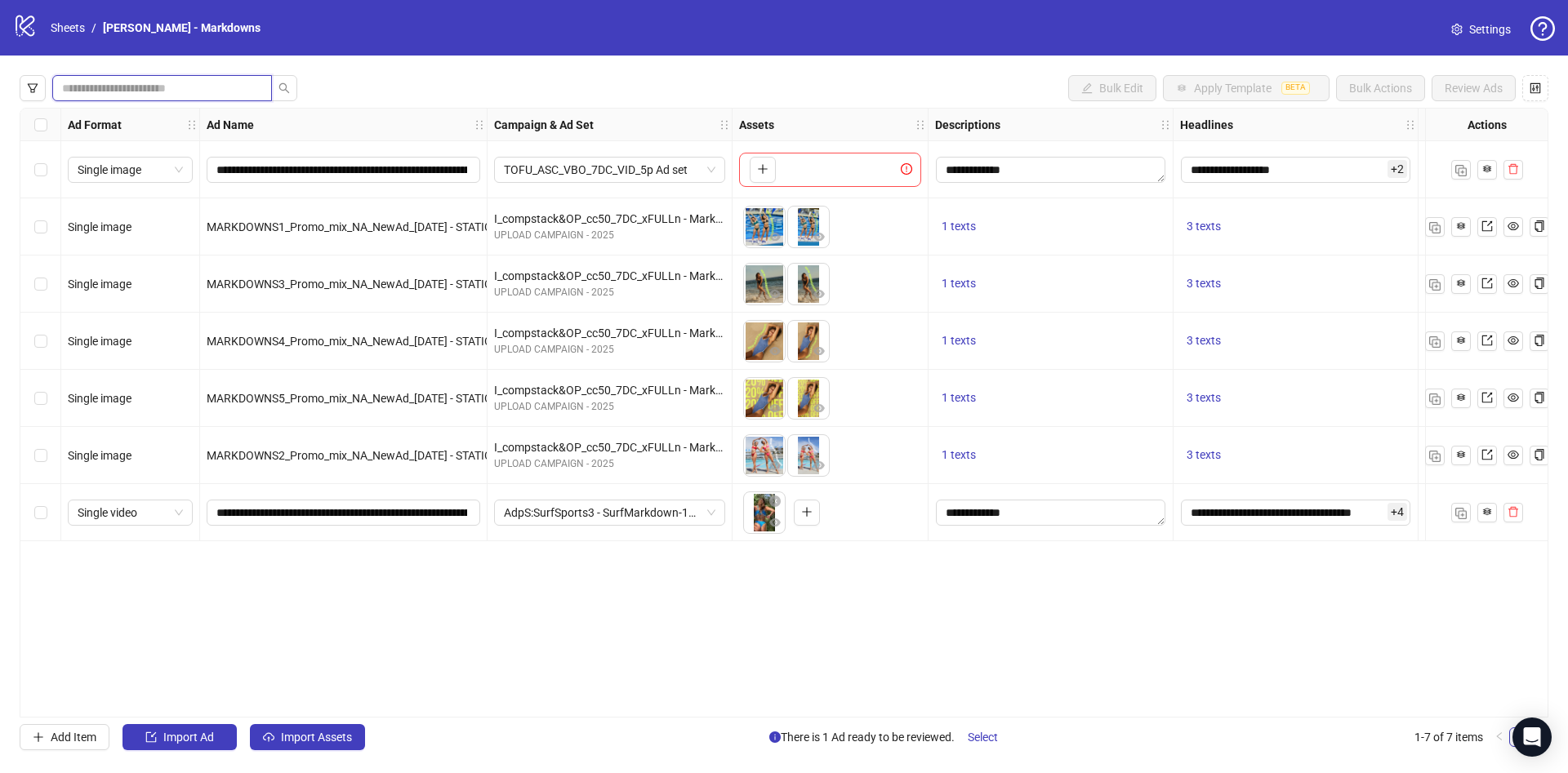
click at [165, 93] on input "search" at bounding box center [155, 88] width 187 height 18
click at [162, 119] on div "Ad Format" at bounding box center [130, 125] width 138 height 32
click at [184, 87] on input "search" at bounding box center [155, 88] width 187 height 18
click at [176, 95] on input "search" at bounding box center [155, 88] width 187 height 18
click at [36, 77] on button "button" at bounding box center [32, 88] width 26 height 26
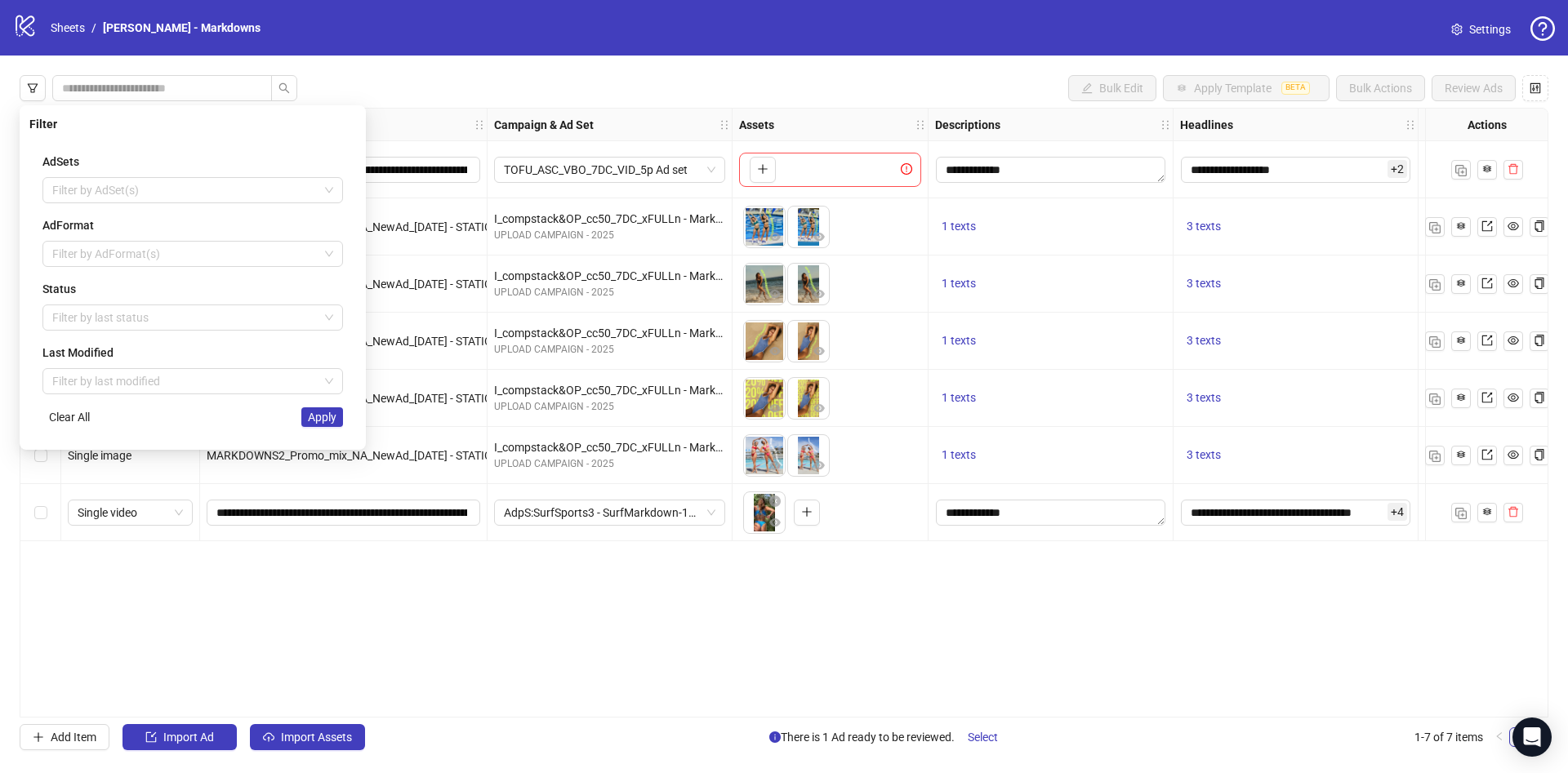
click at [439, 92] on div "Bulk Edit Apply Template BETA Bulk Actions Review Ads" at bounding box center [784, 88] width 1529 height 26
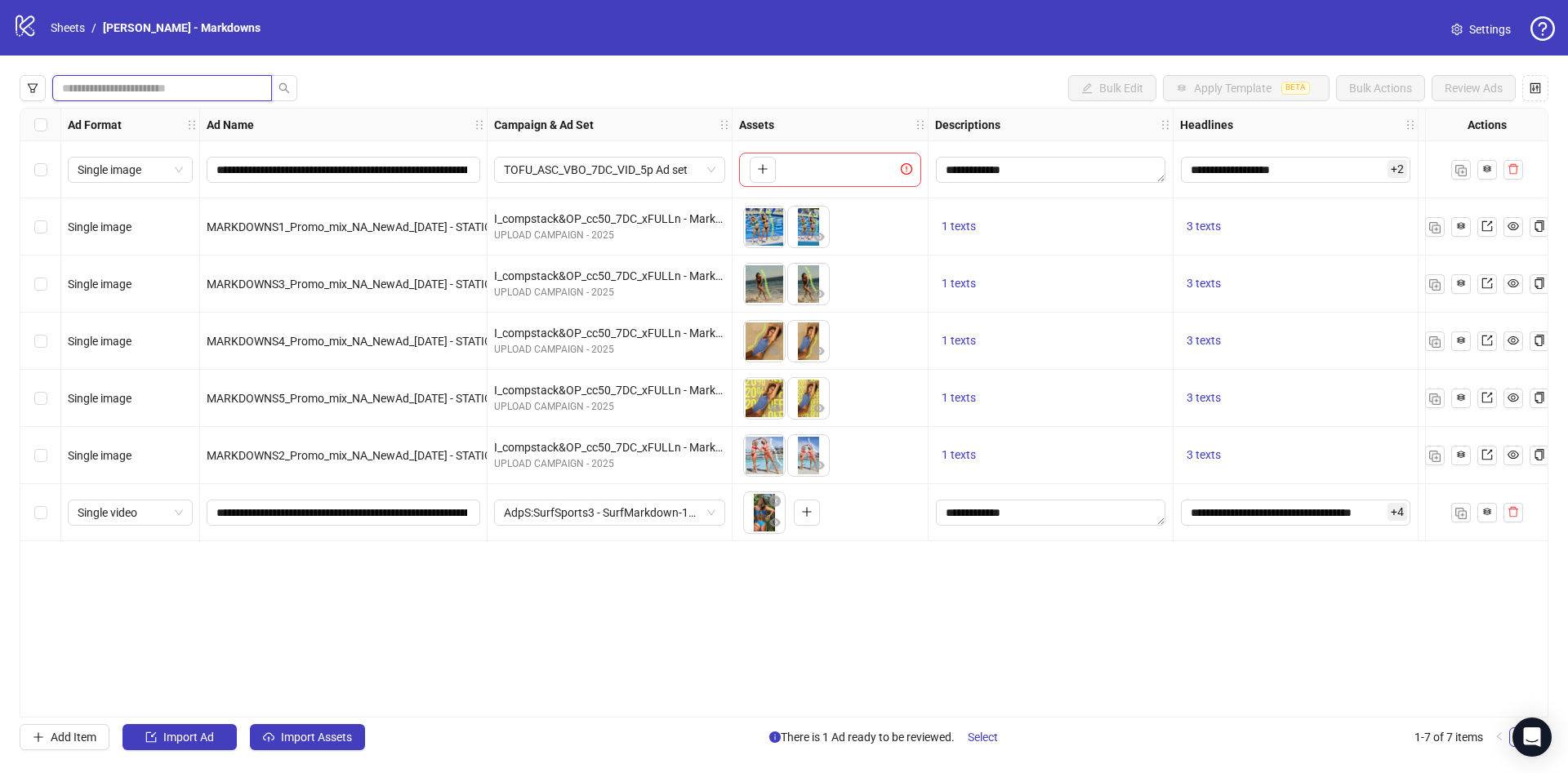
click at [192, 86] on input "search" at bounding box center [155, 88] width 187 height 18
click at [388, 73] on div "**********" at bounding box center [784, 412] width 1568 height 714
click at [121, 89] on input "search" at bounding box center [155, 88] width 187 height 18
click at [24, 80] on button "button" at bounding box center [32, 88] width 26 height 26
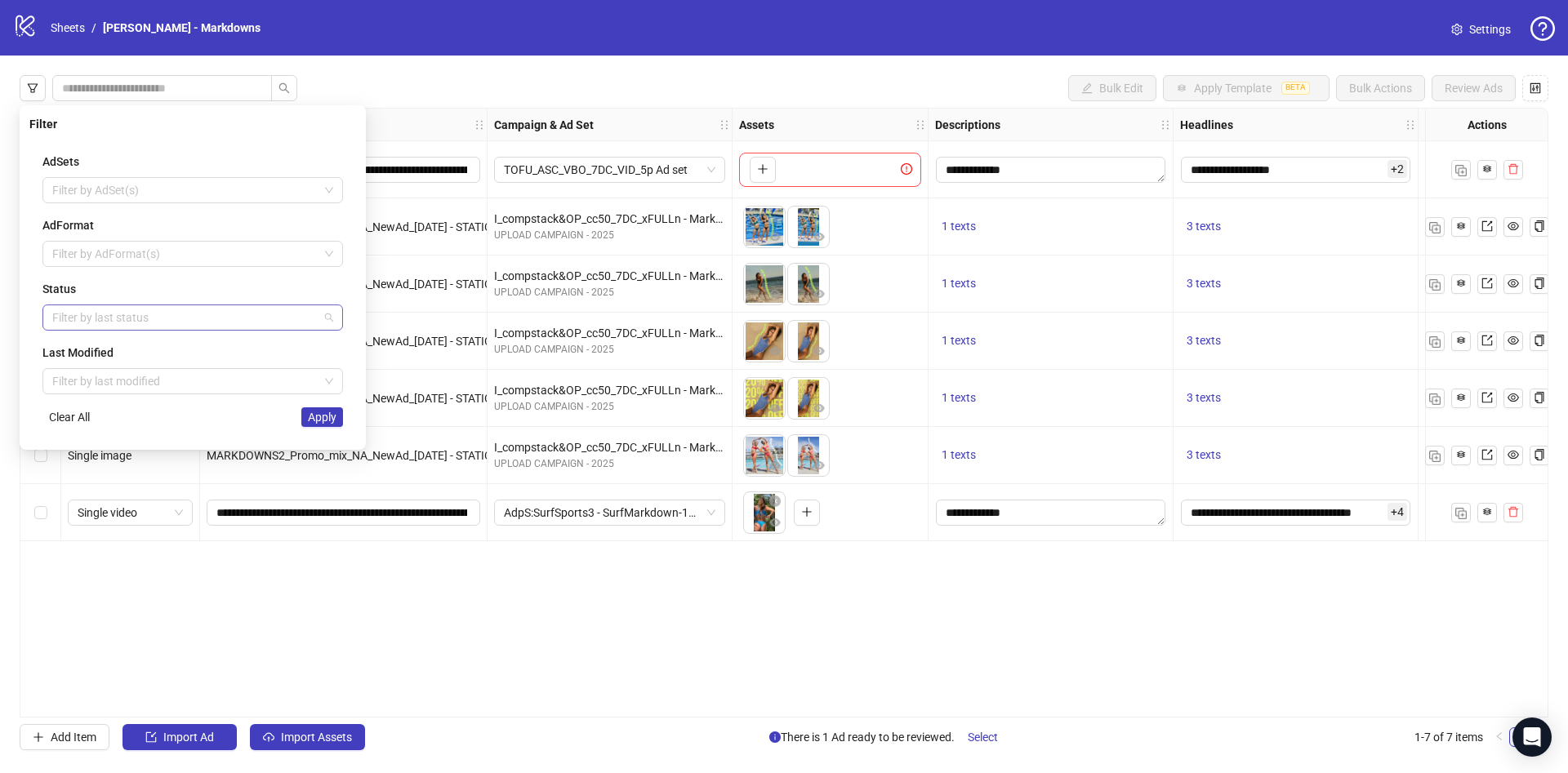
click at [180, 320] on div at bounding box center [185, 317] width 277 height 23
click at [168, 350] on div "Draft" at bounding box center [192, 350] width 274 height 18
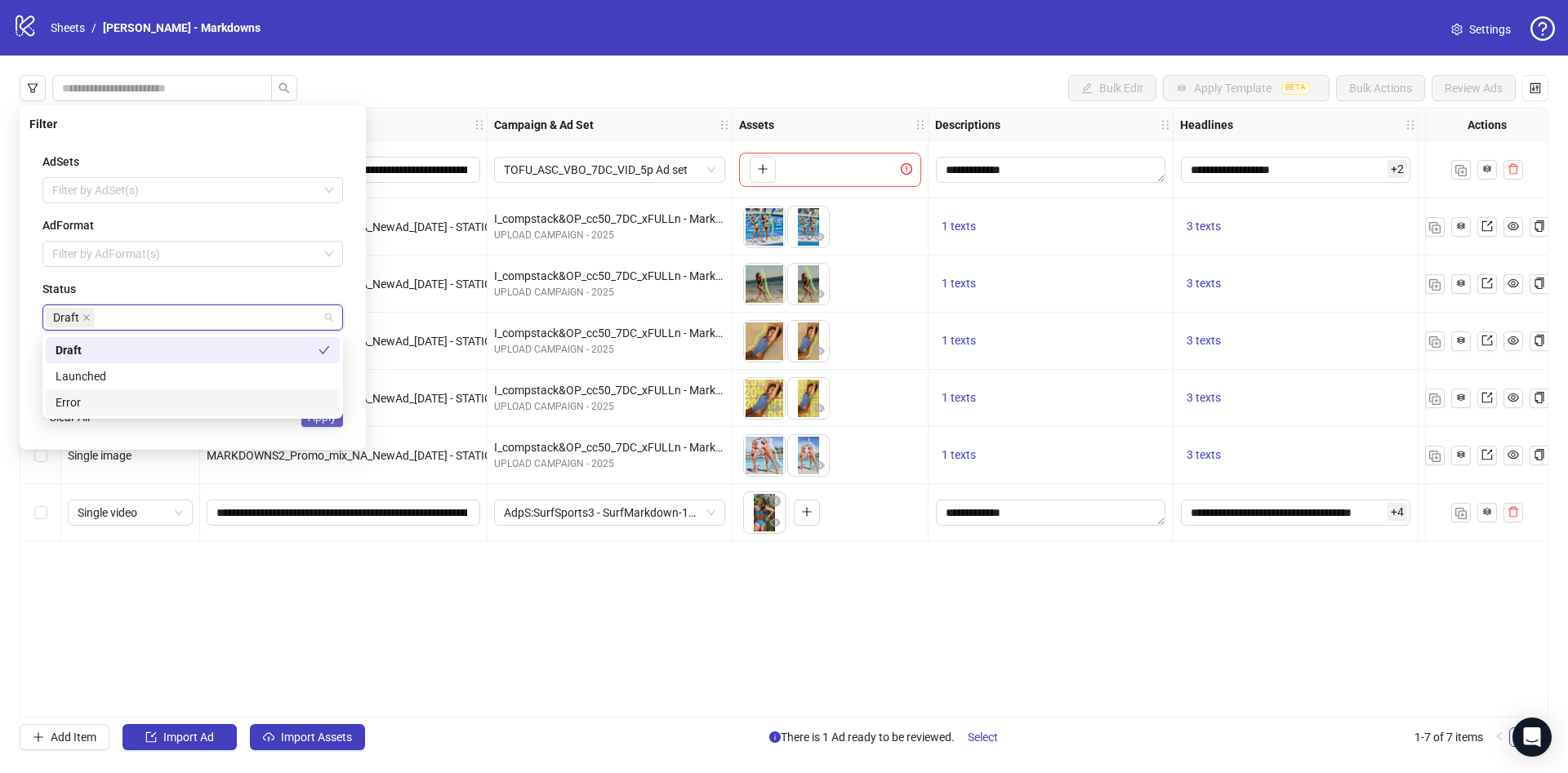
click at [341, 419] on button "Apply" at bounding box center [322, 417] width 42 height 19
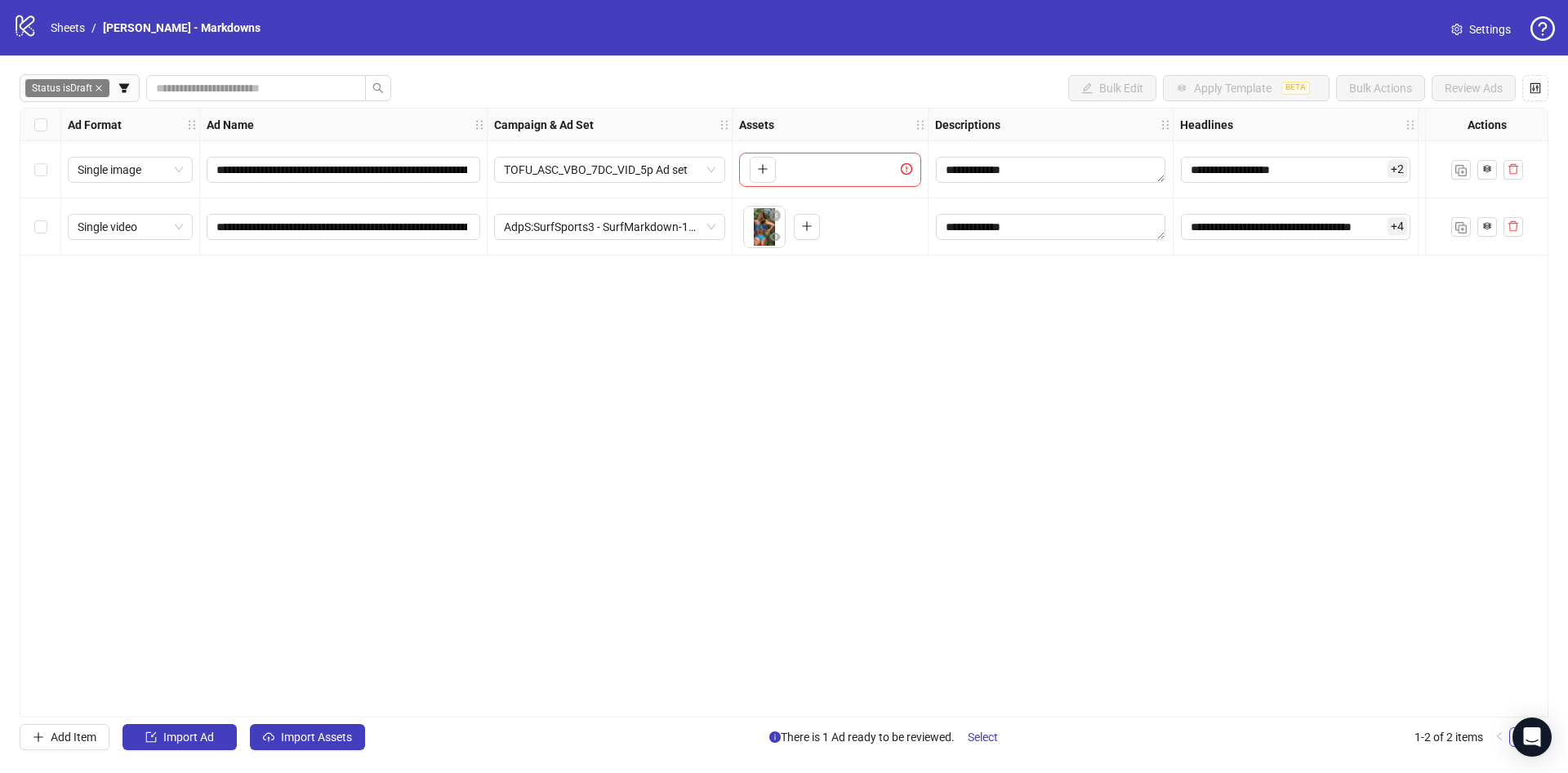
drag, startPoint x: 342, startPoint y: 388, endPoint x: 324, endPoint y: 377, distance: 21.1
click at [341, 387] on div "**********" at bounding box center [784, 412] width 1529 height 610
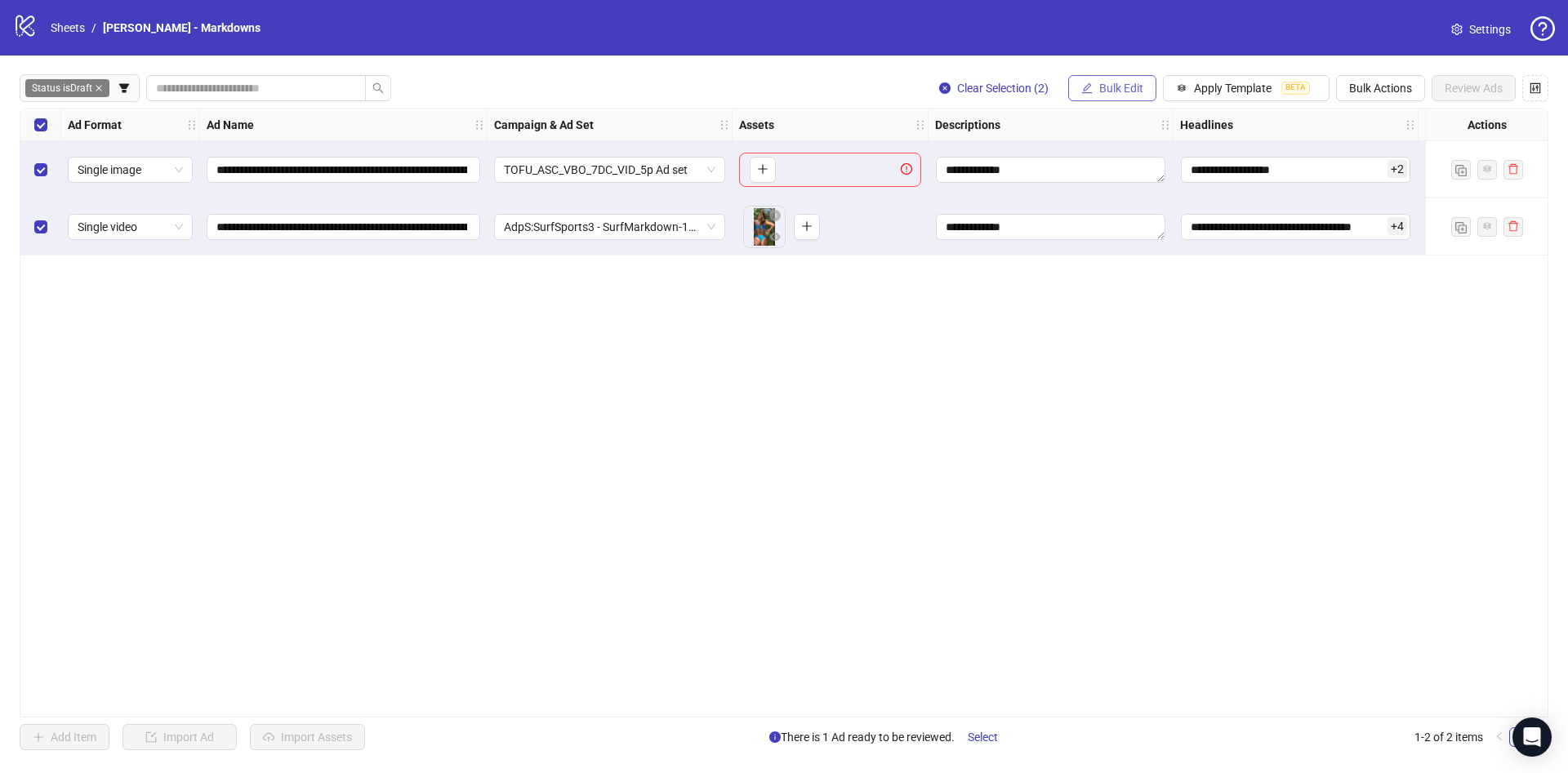
click at [1127, 100] on button "Bulk Edit" at bounding box center [1113, 88] width 89 height 26
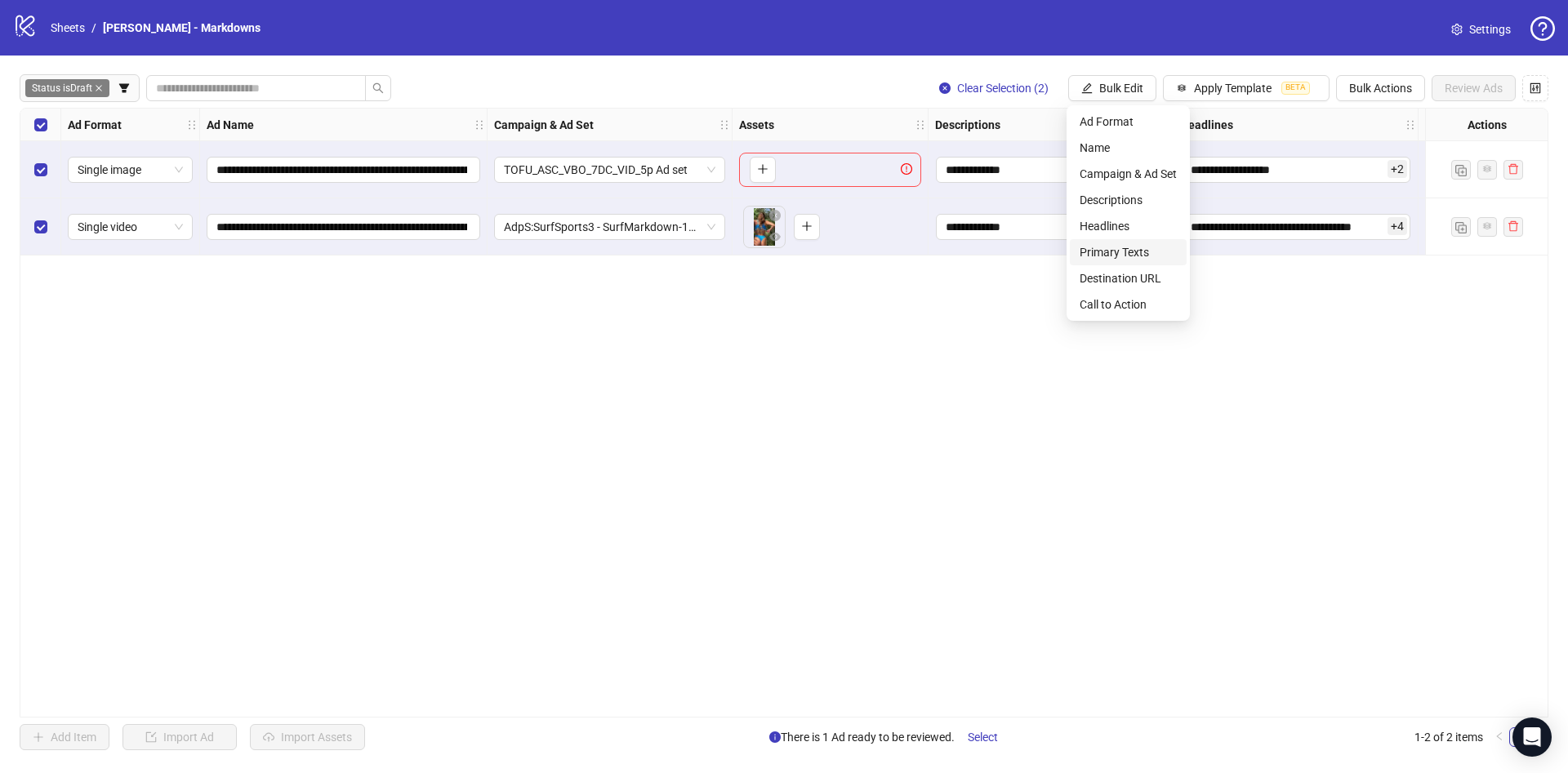
click at [1137, 250] on span "Primary Texts" at bounding box center [1128, 252] width 97 height 18
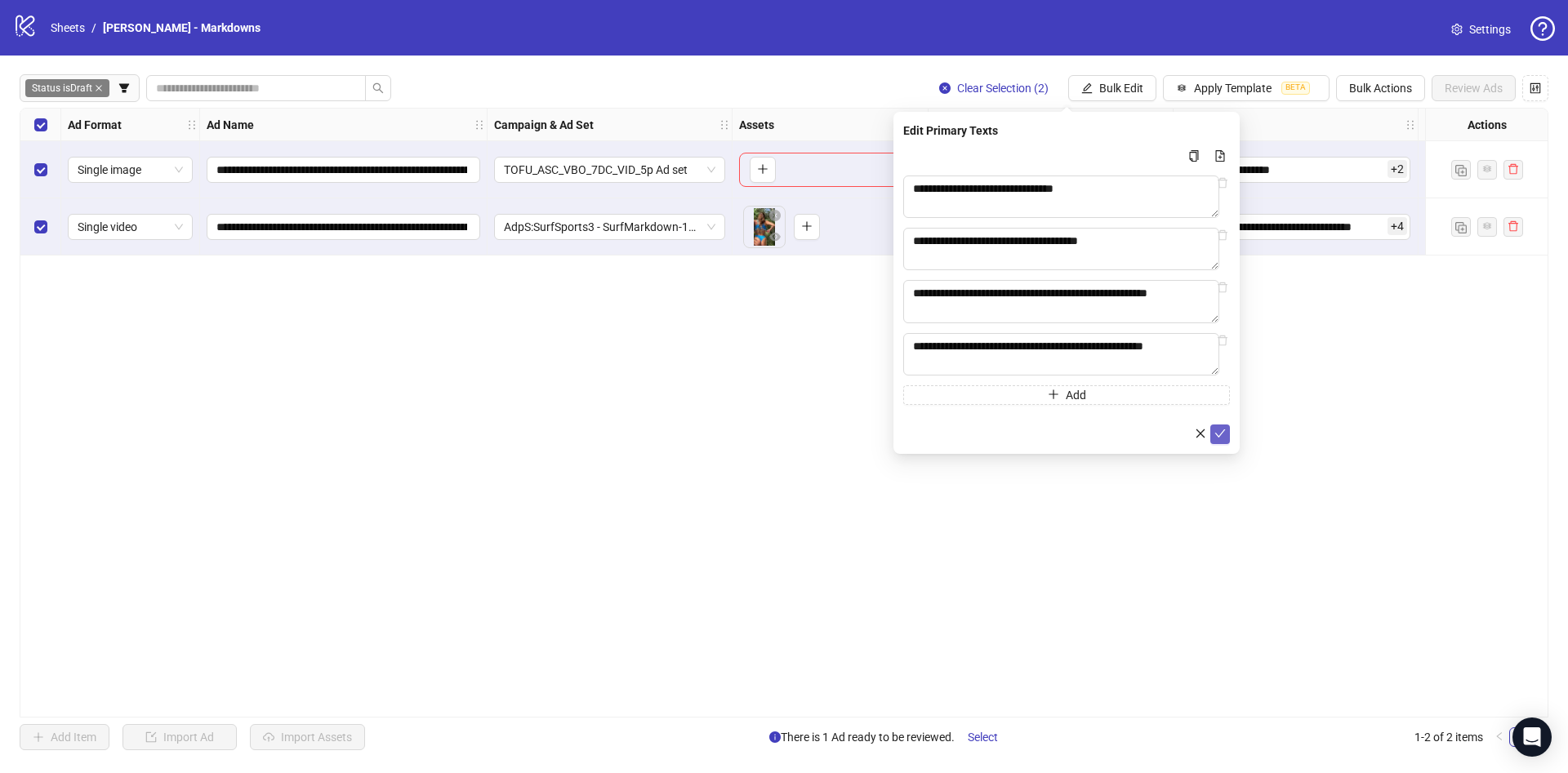
click at [1225, 439] on icon "check" at bounding box center [1220, 434] width 11 height 11
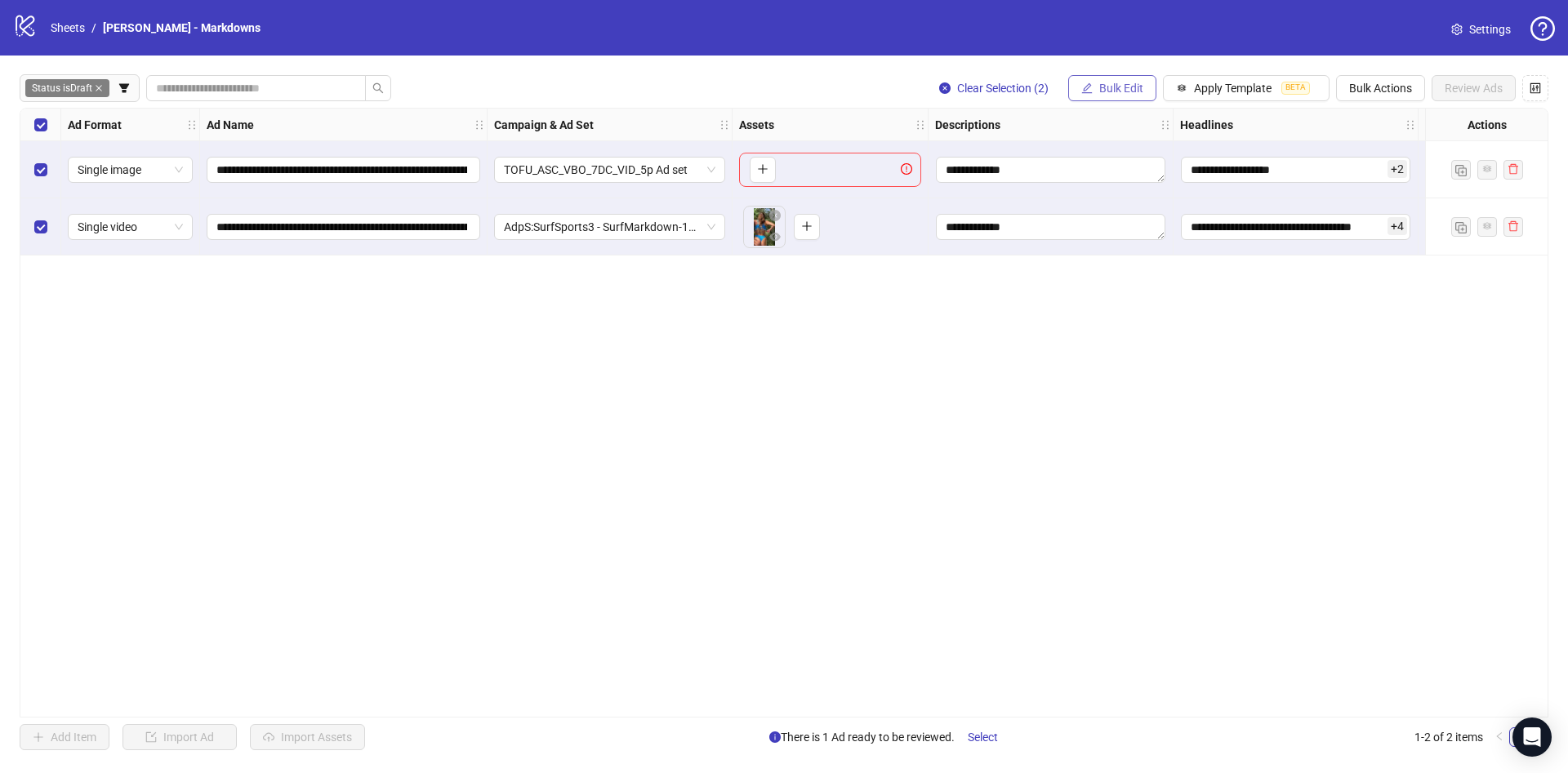
click at [1126, 94] on span "Bulk Edit" at bounding box center [1121, 89] width 44 height 13
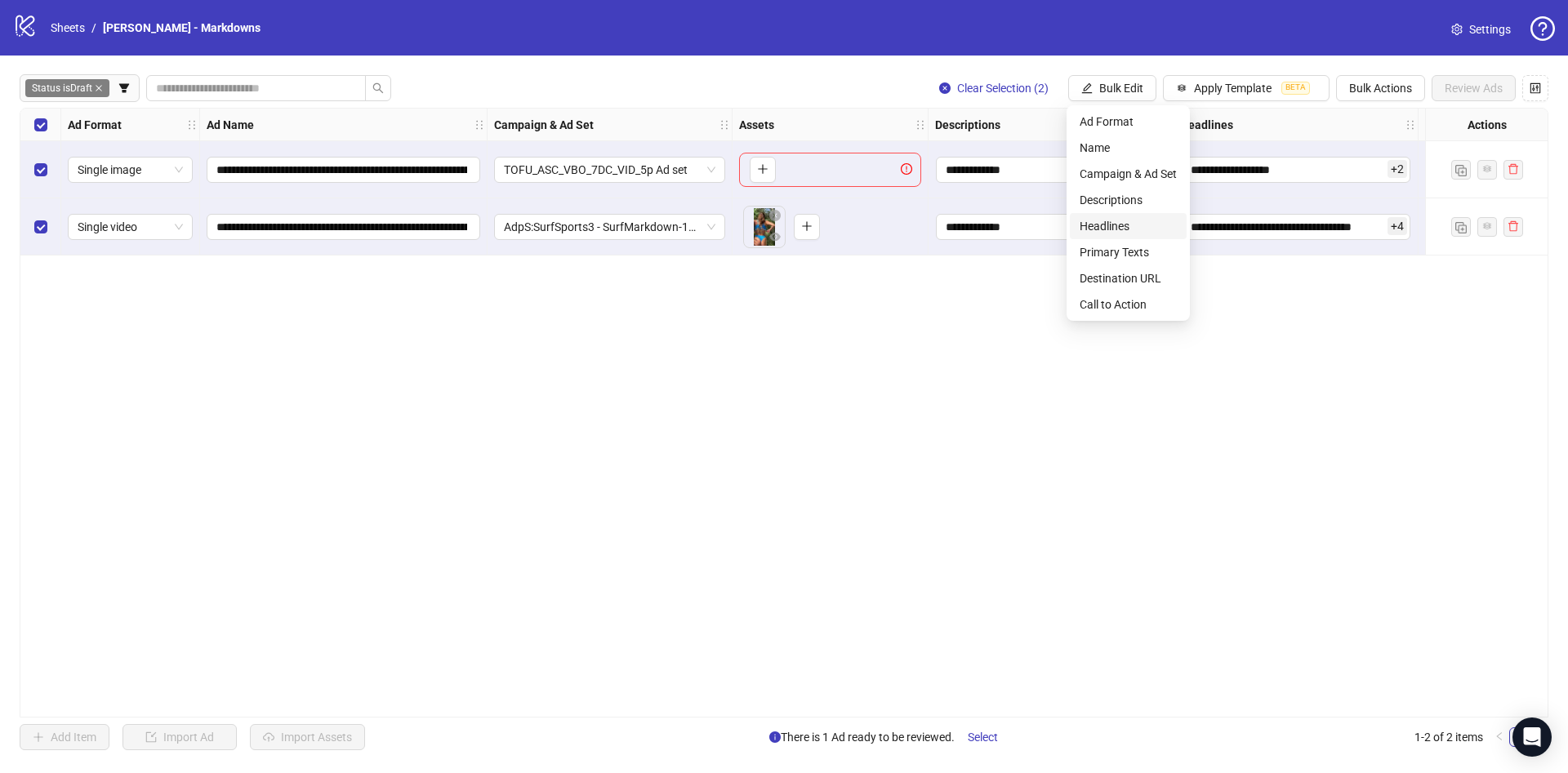
click at [1119, 221] on span "Headlines" at bounding box center [1128, 225] width 97 height 18
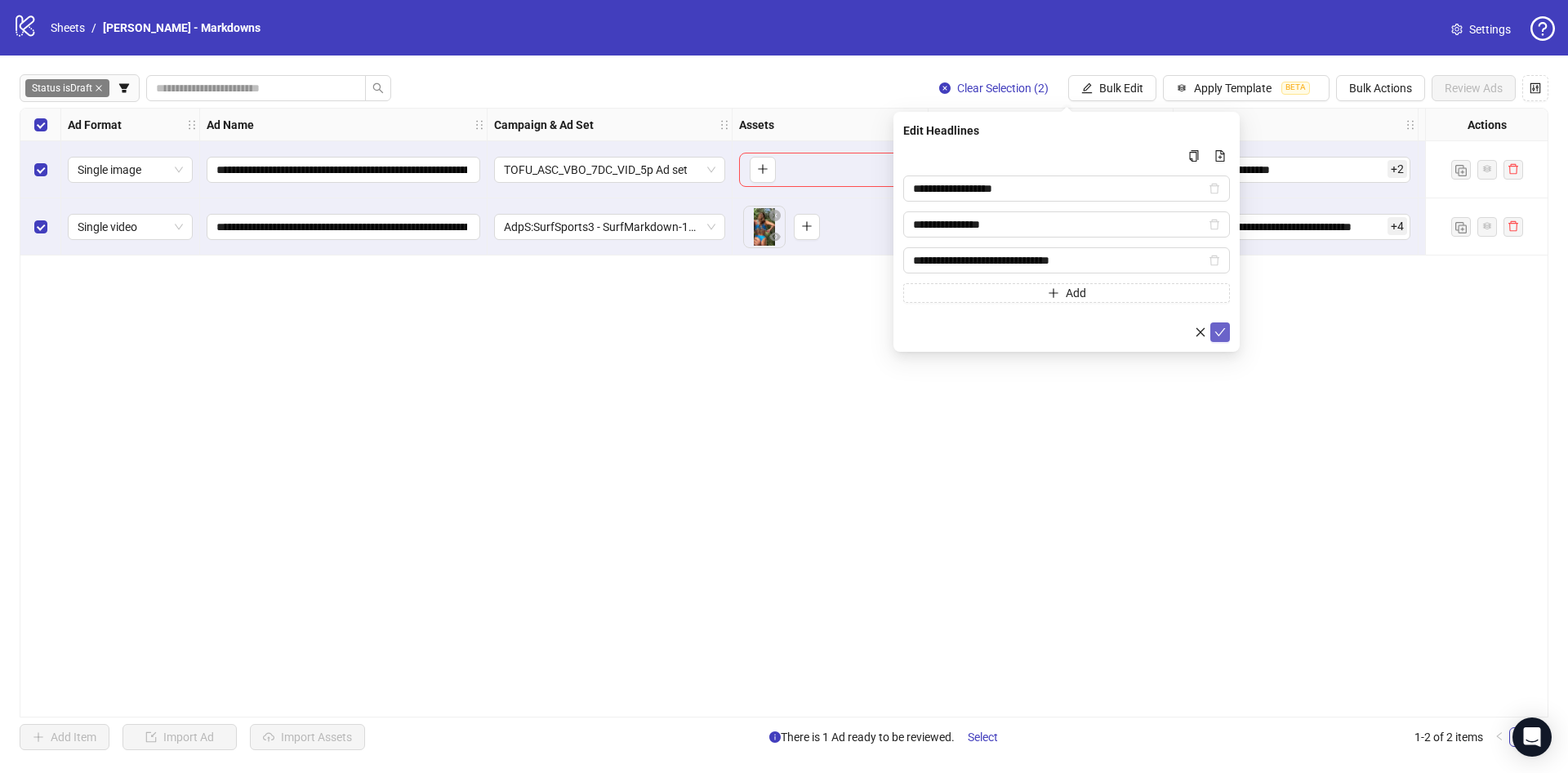
click at [1224, 332] on icon "check" at bounding box center [1220, 332] width 11 height 11
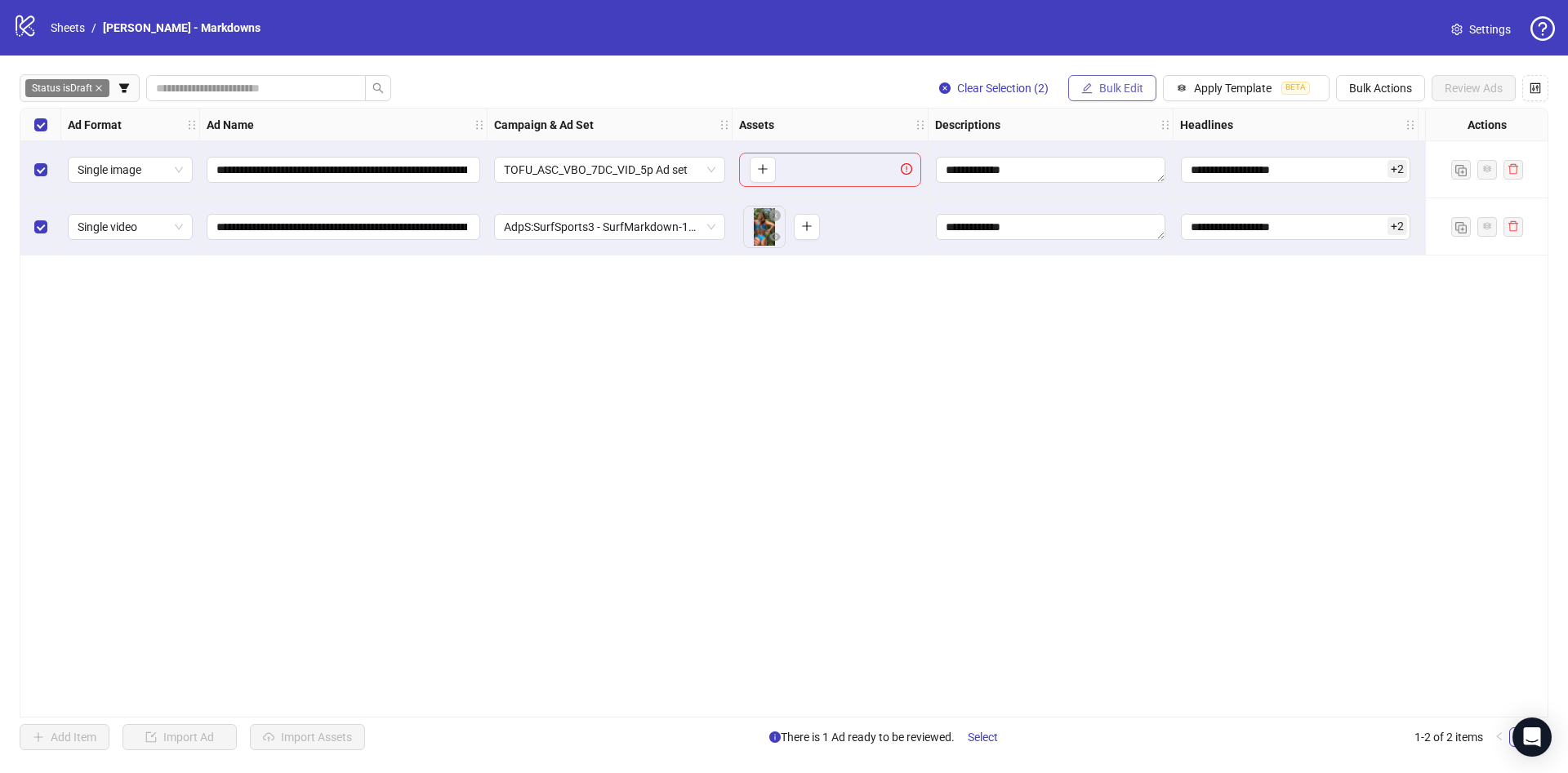
click at [1099, 89] on span "Bulk Edit" at bounding box center [1121, 89] width 44 height 13
click at [1125, 196] on span "Descriptions" at bounding box center [1128, 199] width 97 height 18
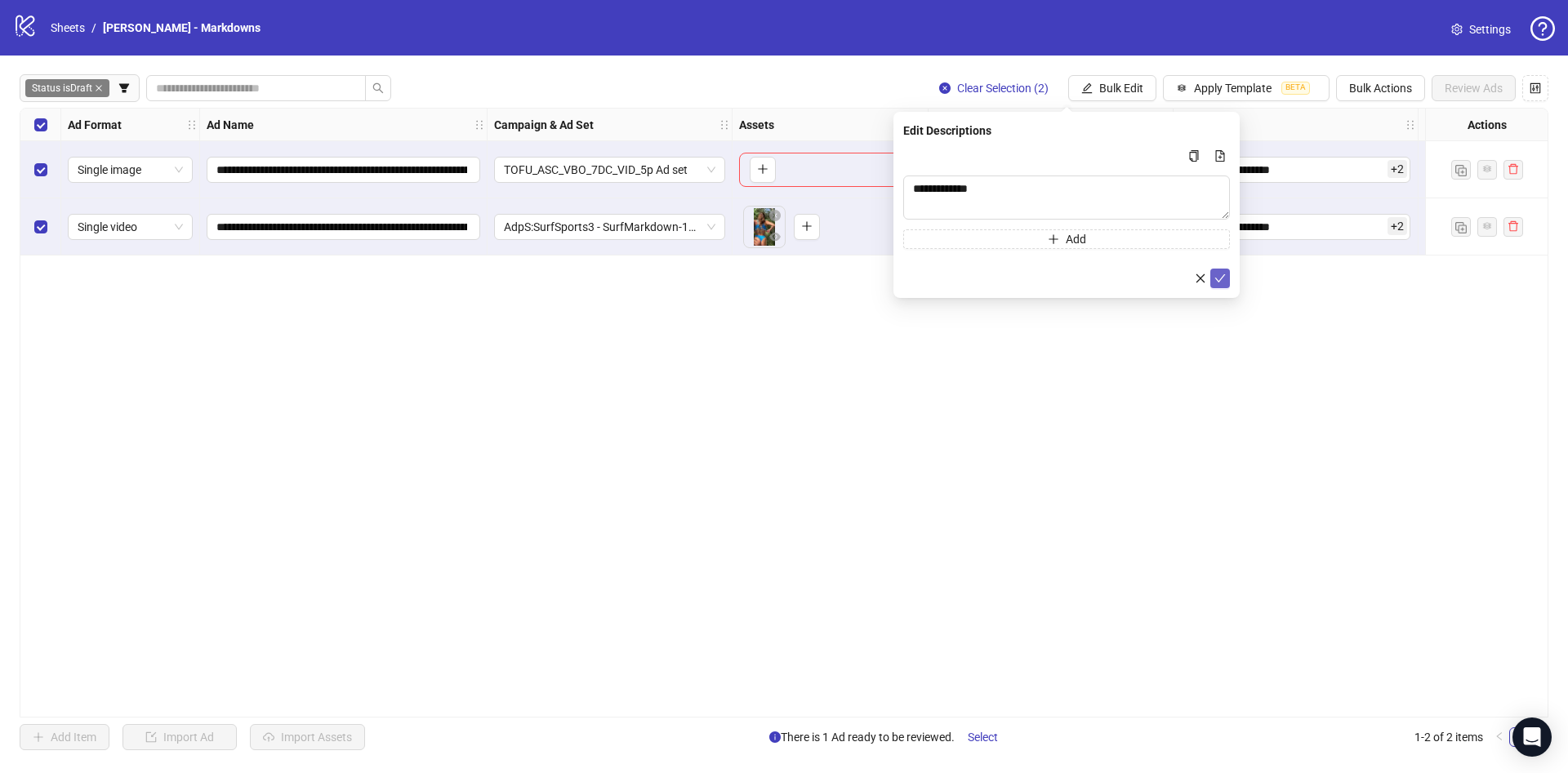
click at [1220, 278] on icon "check" at bounding box center [1220, 279] width 11 height 11
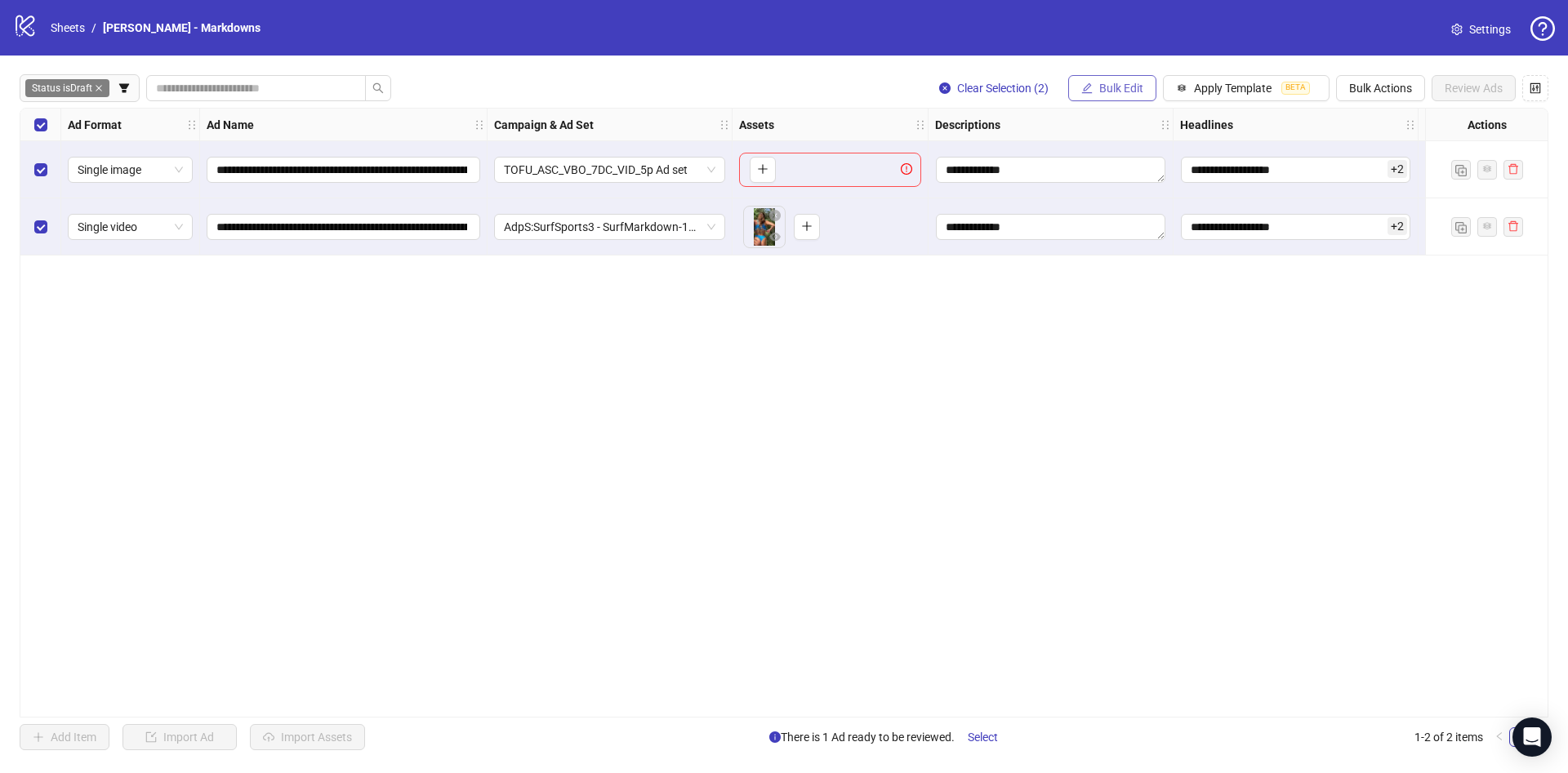
click at [1096, 83] on button "Bulk Edit" at bounding box center [1113, 88] width 89 height 26
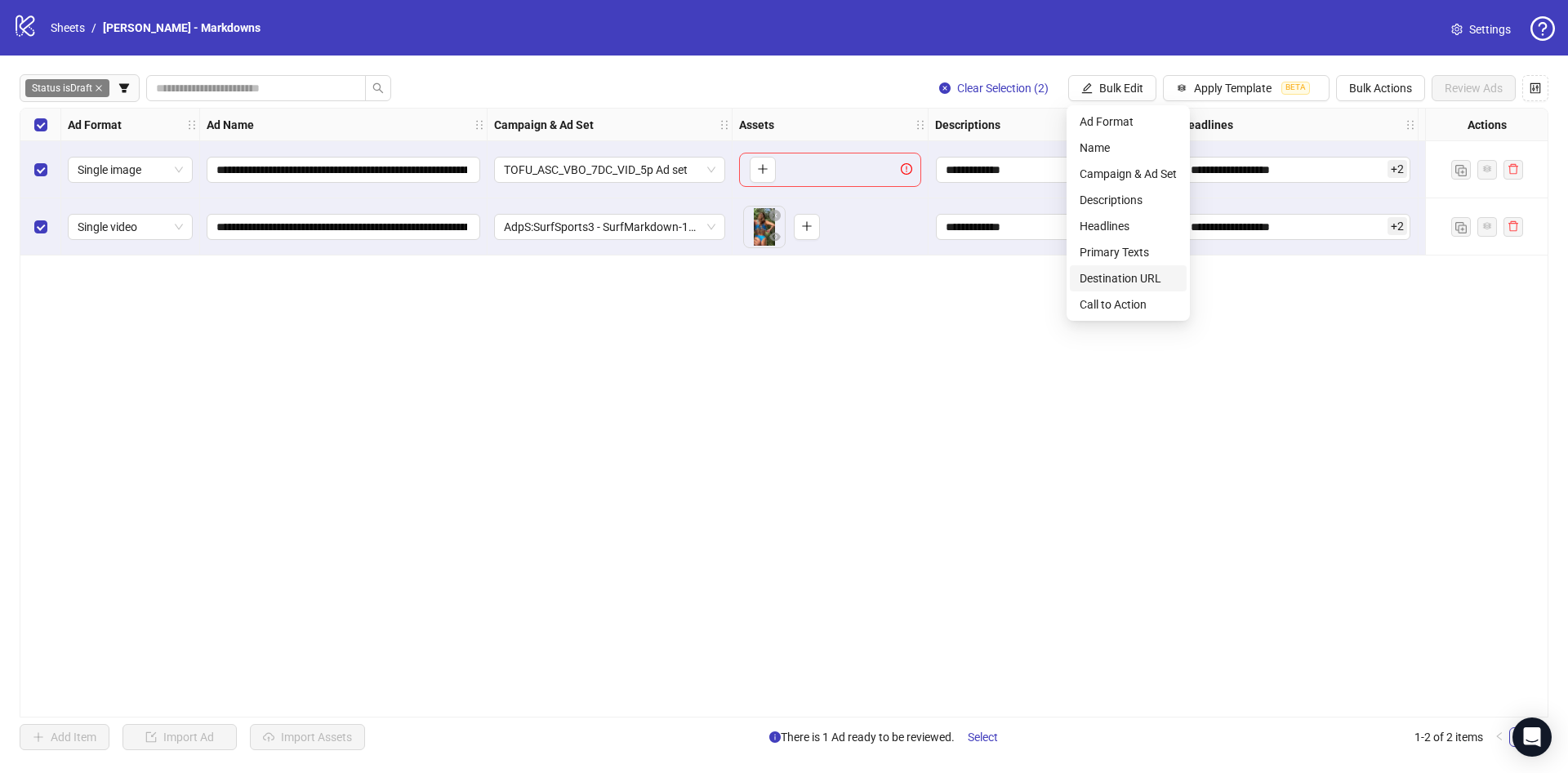
click at [1111, 276] on span "Destination URL" at bounding box center [1128, 278] width 97 height 18
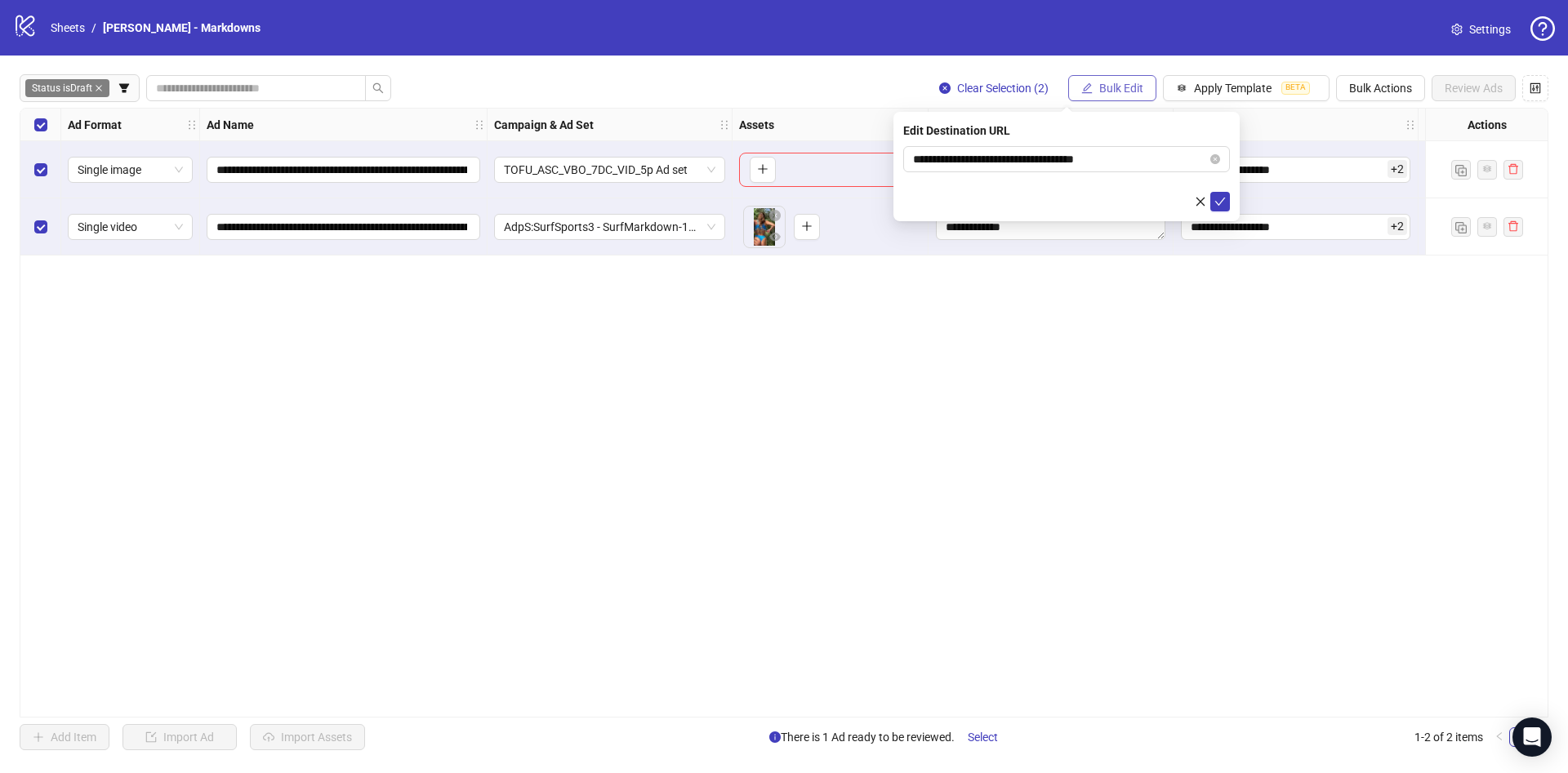
click at [1125, 85] on span "Bulk Edit" at bounding box center [1121, 89] width 44 height 13
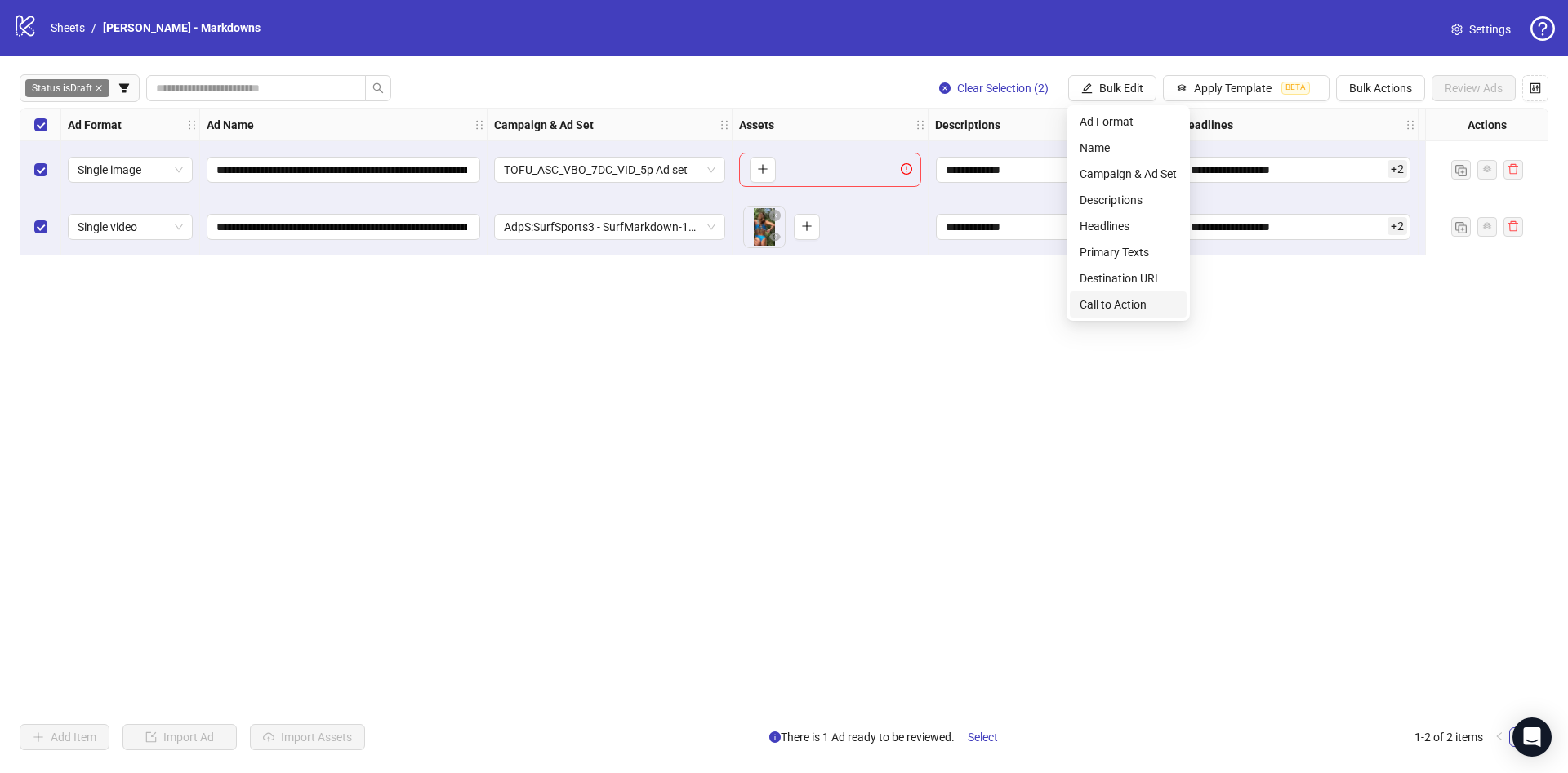
click at [1118, 297] on span "Call to Action" at bounding box center [1128, 303] width 97 height 18
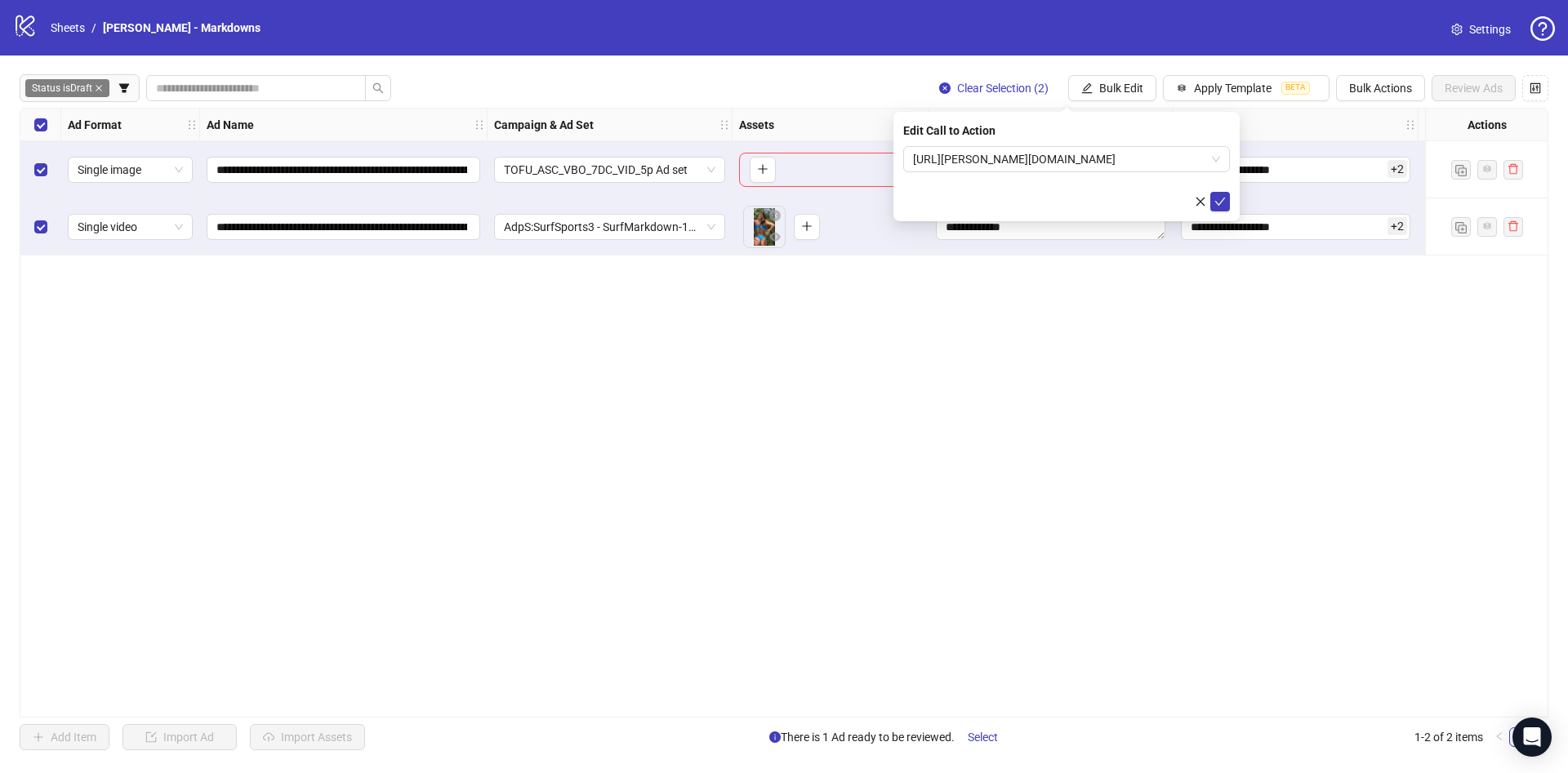
click at [46, 109] on div "Select all rows" at bounding box center [41, 125] width 41 height 32
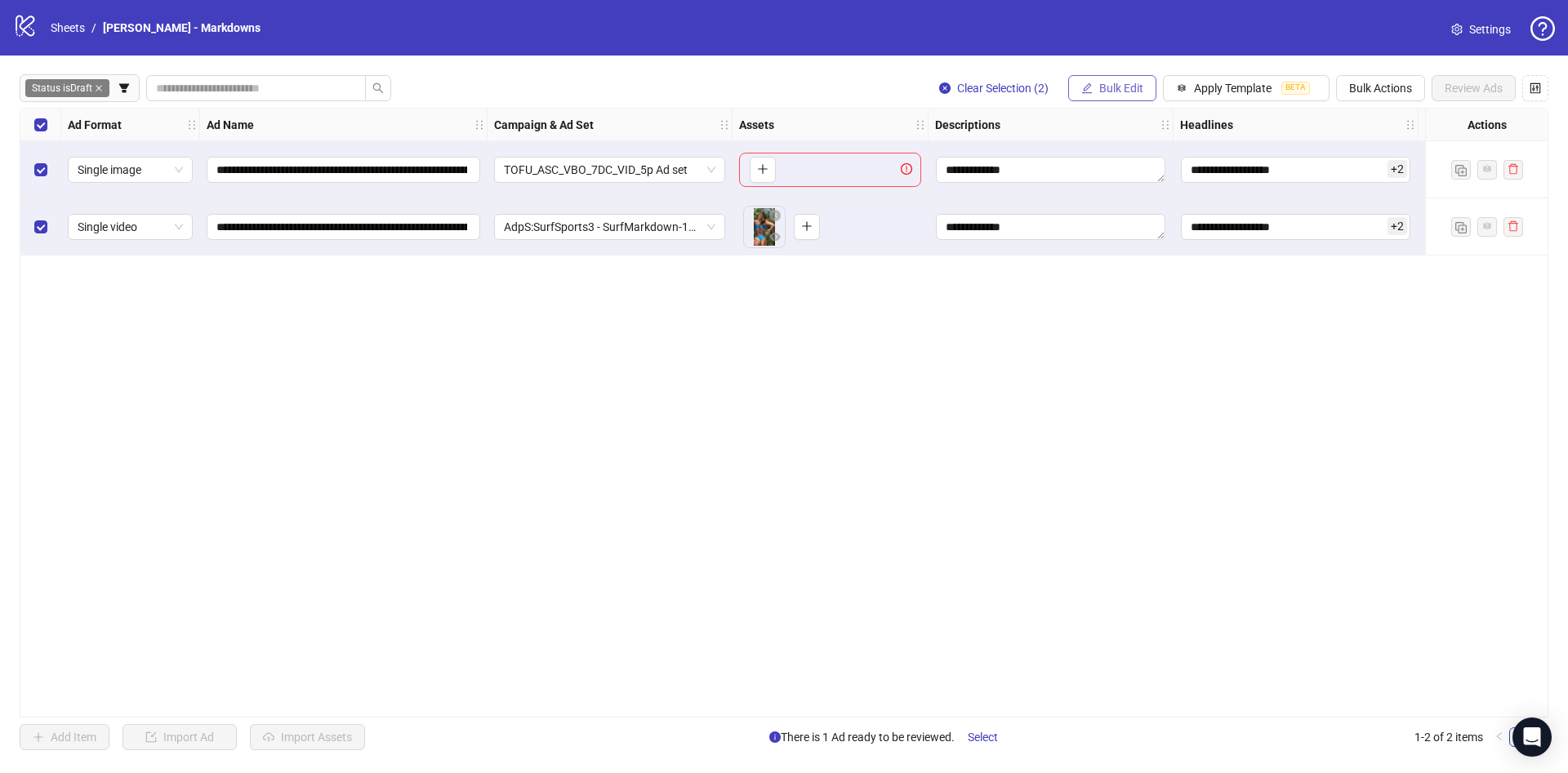
click at [1095, 86] on button "Bulk Edit" at bounding box center [1113, 88] width 89 height 26
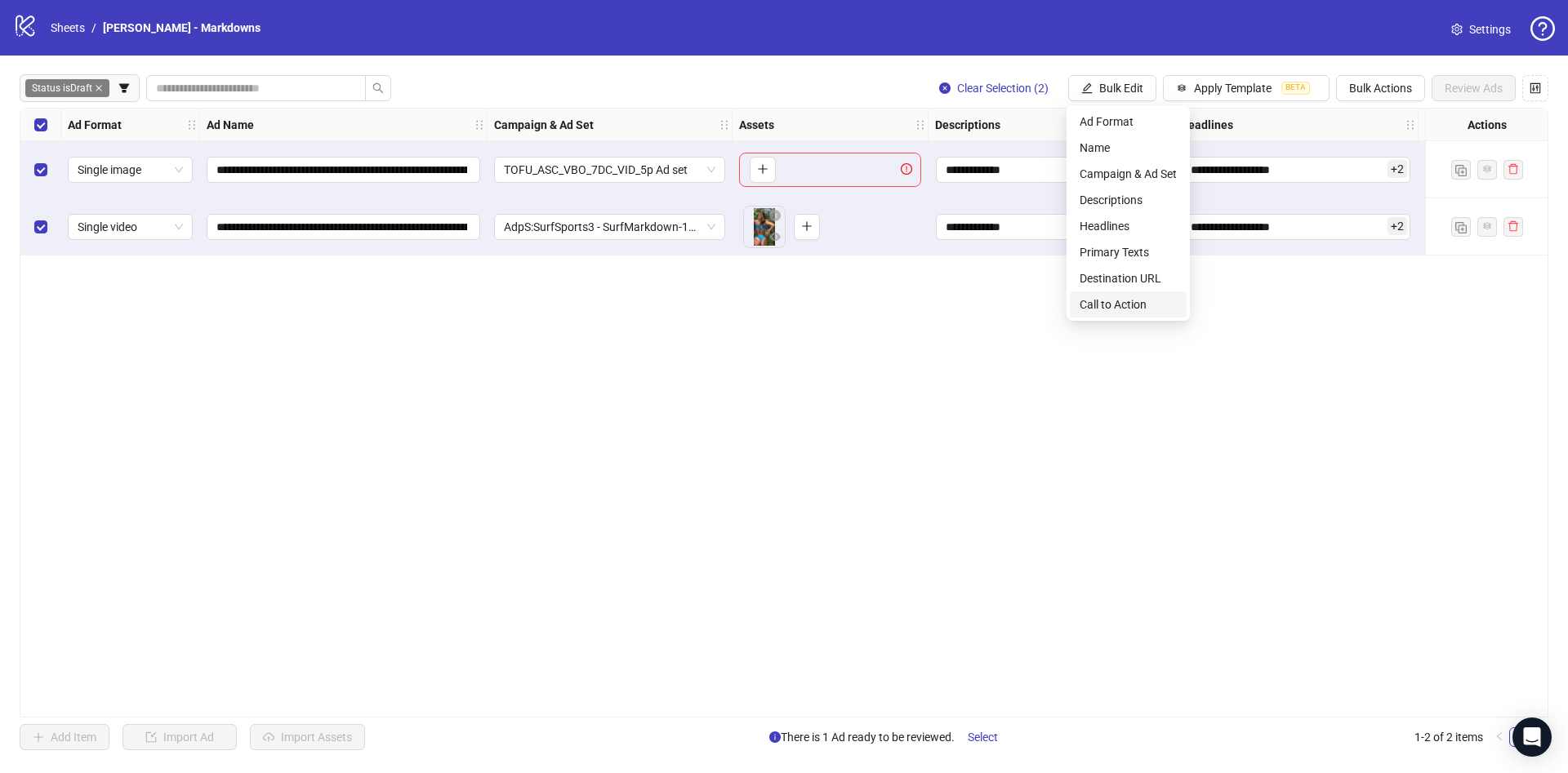
click at [1155, 308] on span "Call to Action" at bounding box center [1128, 303] width 97 height 18
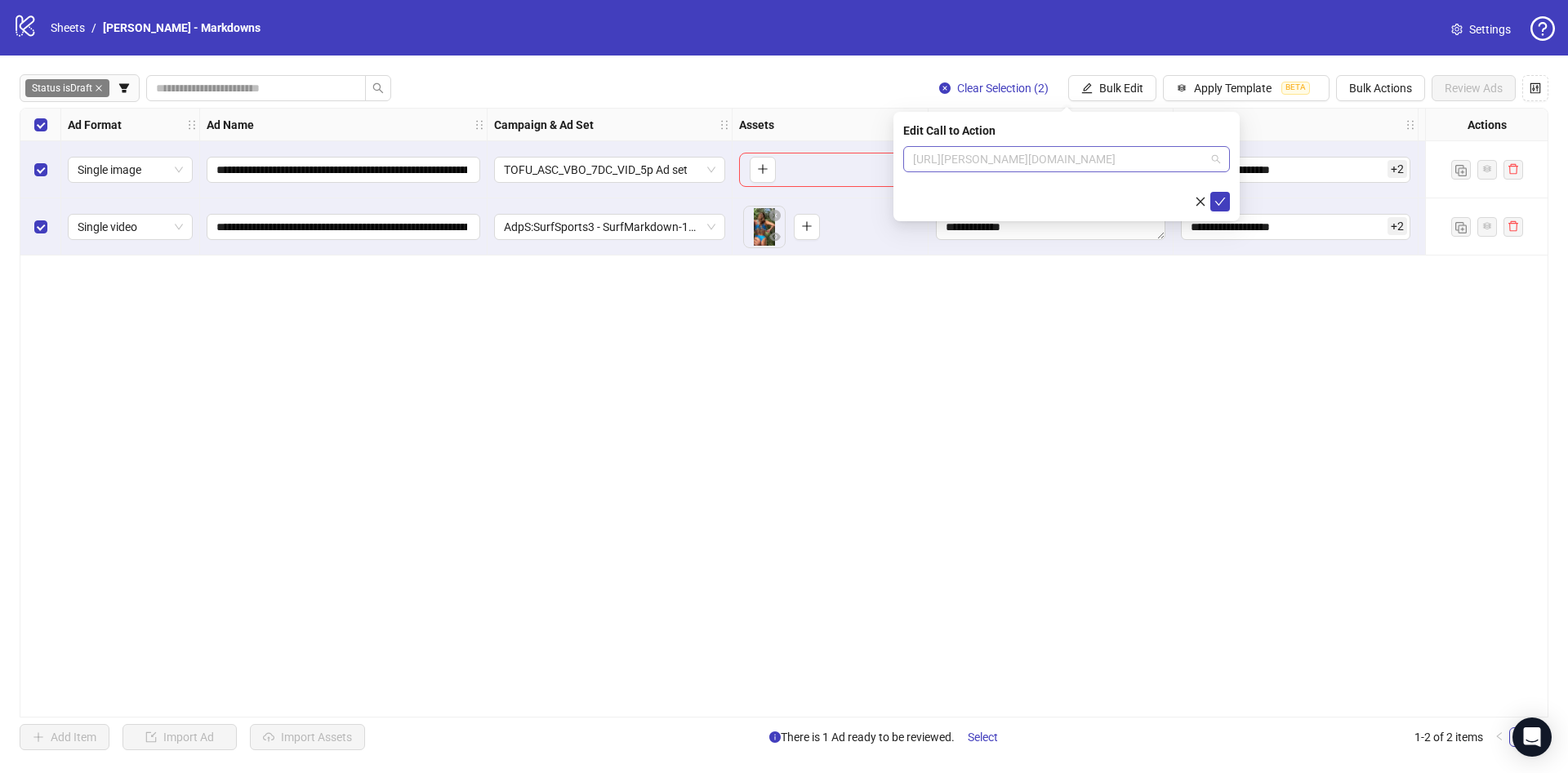
click at [1122, 156] on span "[URL][PERSON_NAME][DOMAIN_NAME]" at bounding box center [1067, 159] width 307 height 25
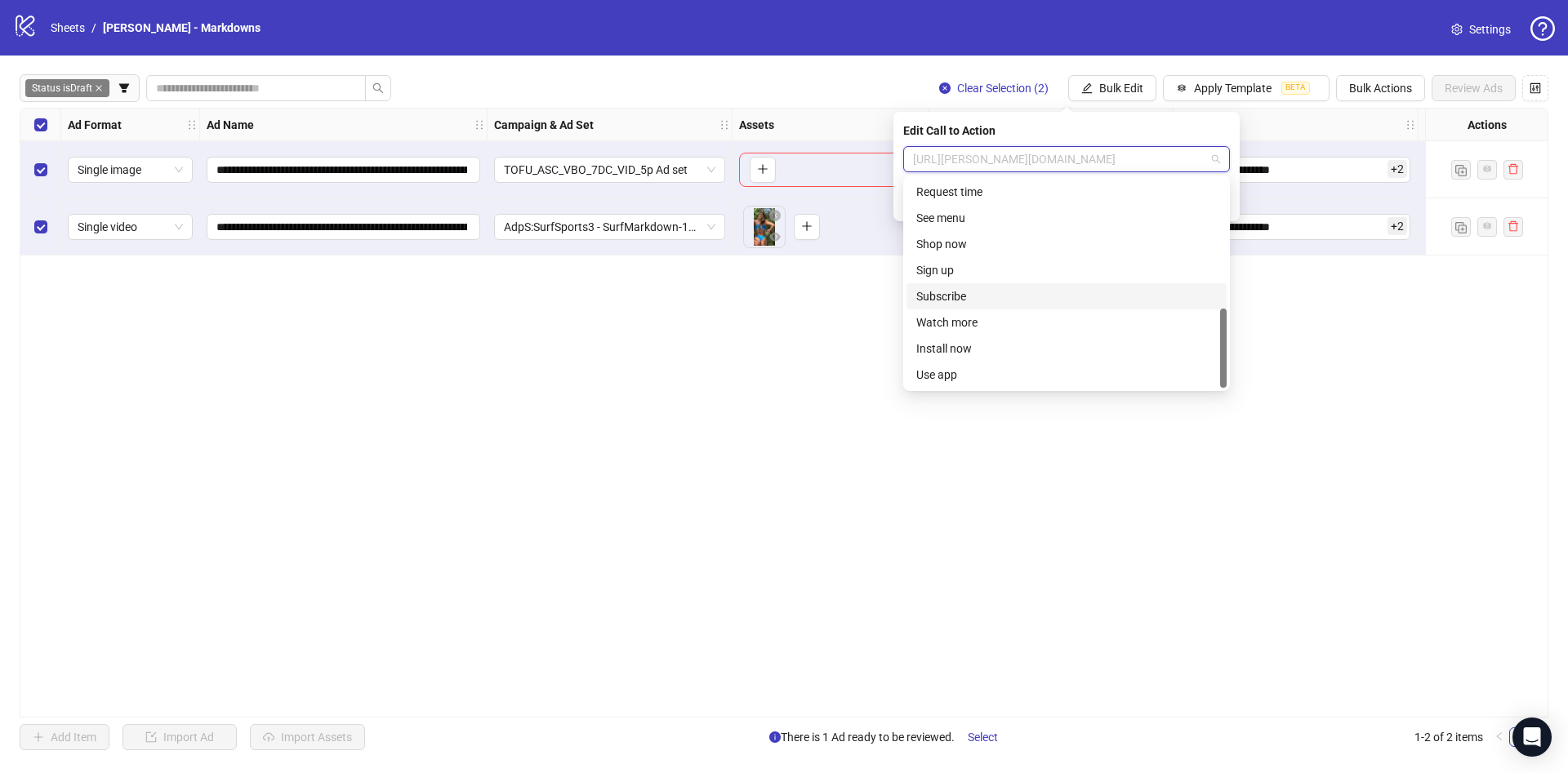
type input "*"
click at [970, 267] on div "Shop now" at bounding box center [1067, 269] width 301 height 18
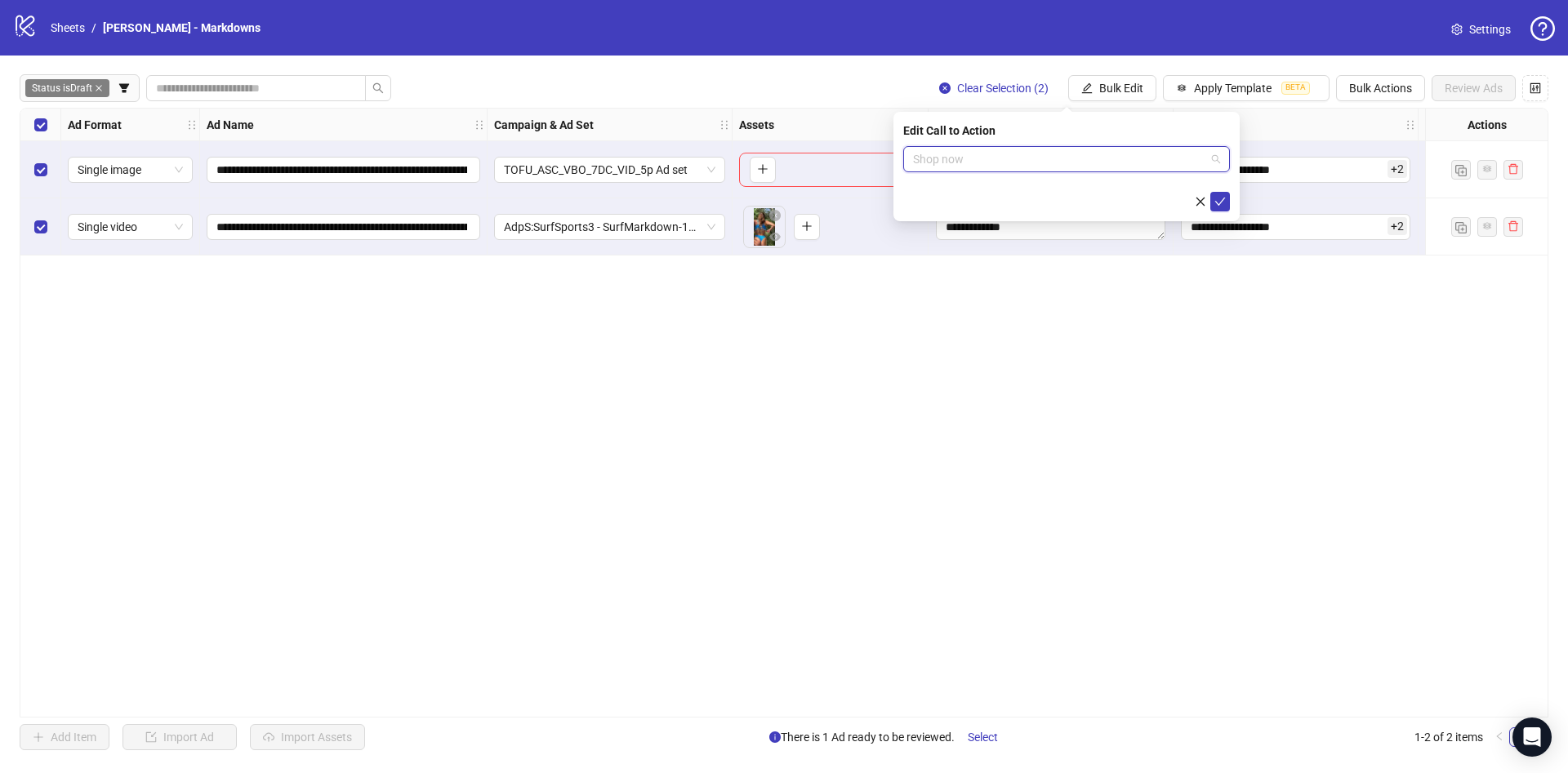
click at [991, 157] on span "Shop now" at bounding box center [1067, 159] width 307 height 25
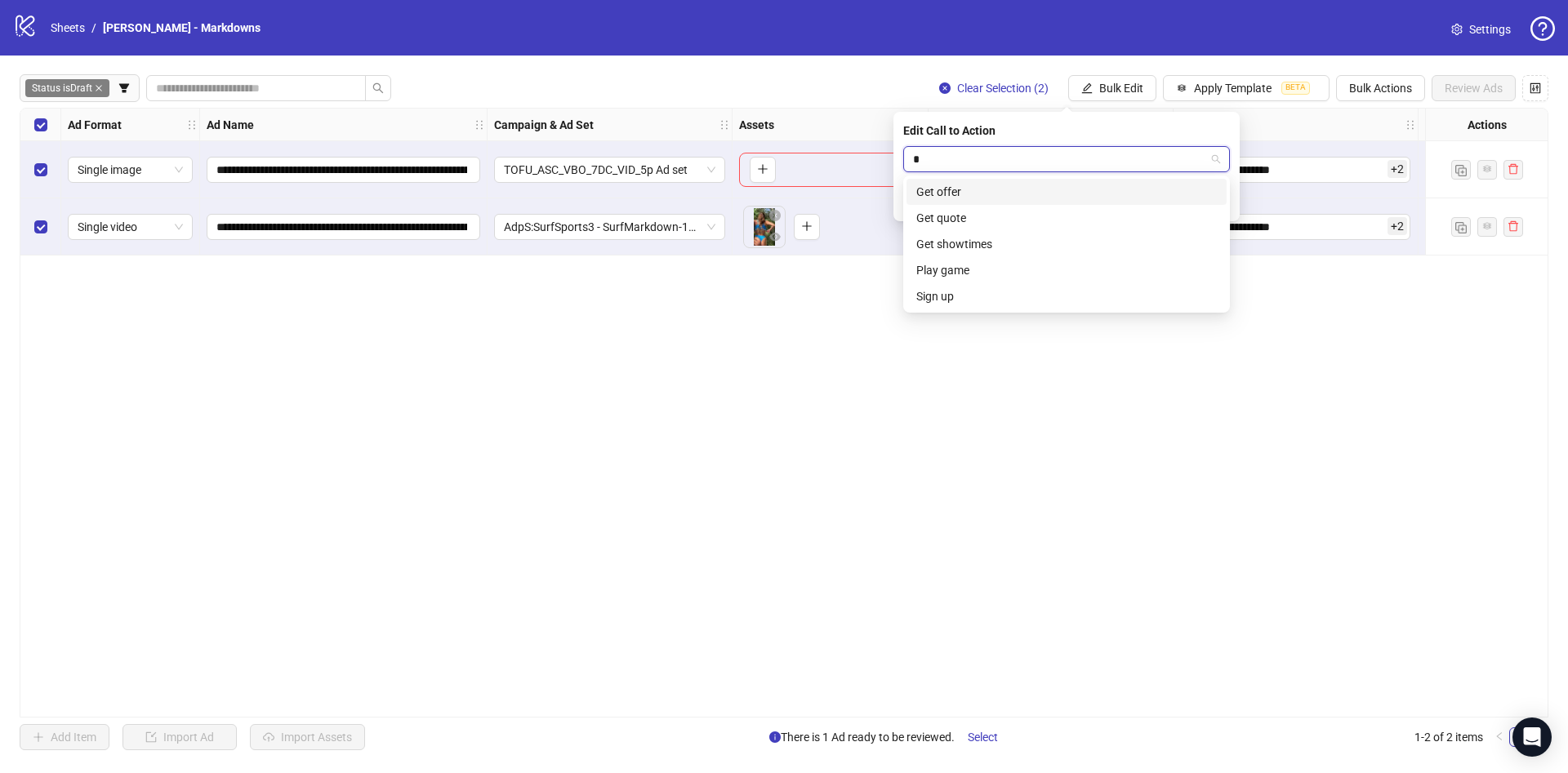
type input "**"
click at [1006, 191] on div "Get offer" at bounding box center [1067, 191] width 301 height 18
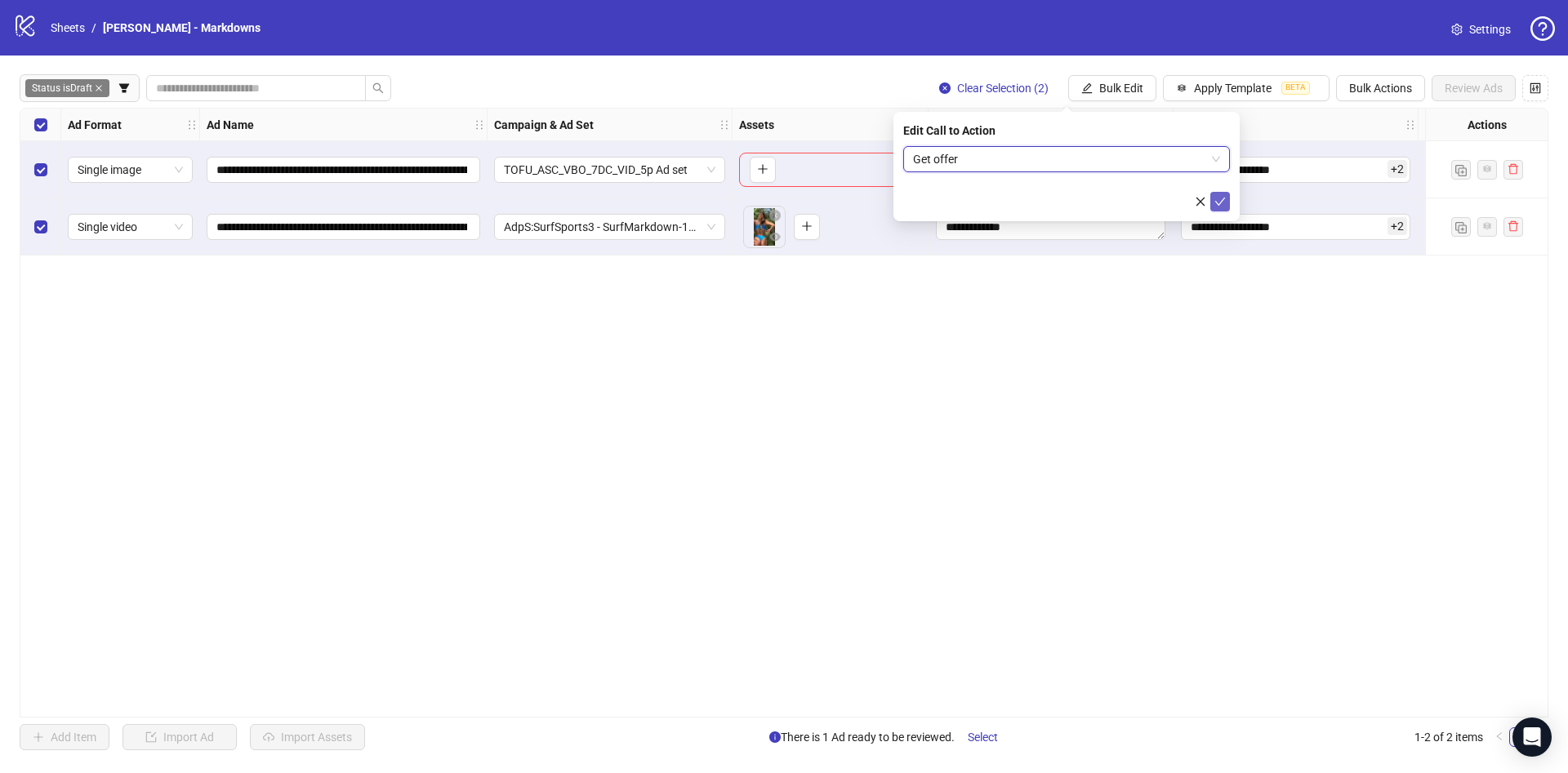
click at [1222, 208] on span "submit" at bounding box center [1220, 202] width 11 height 13
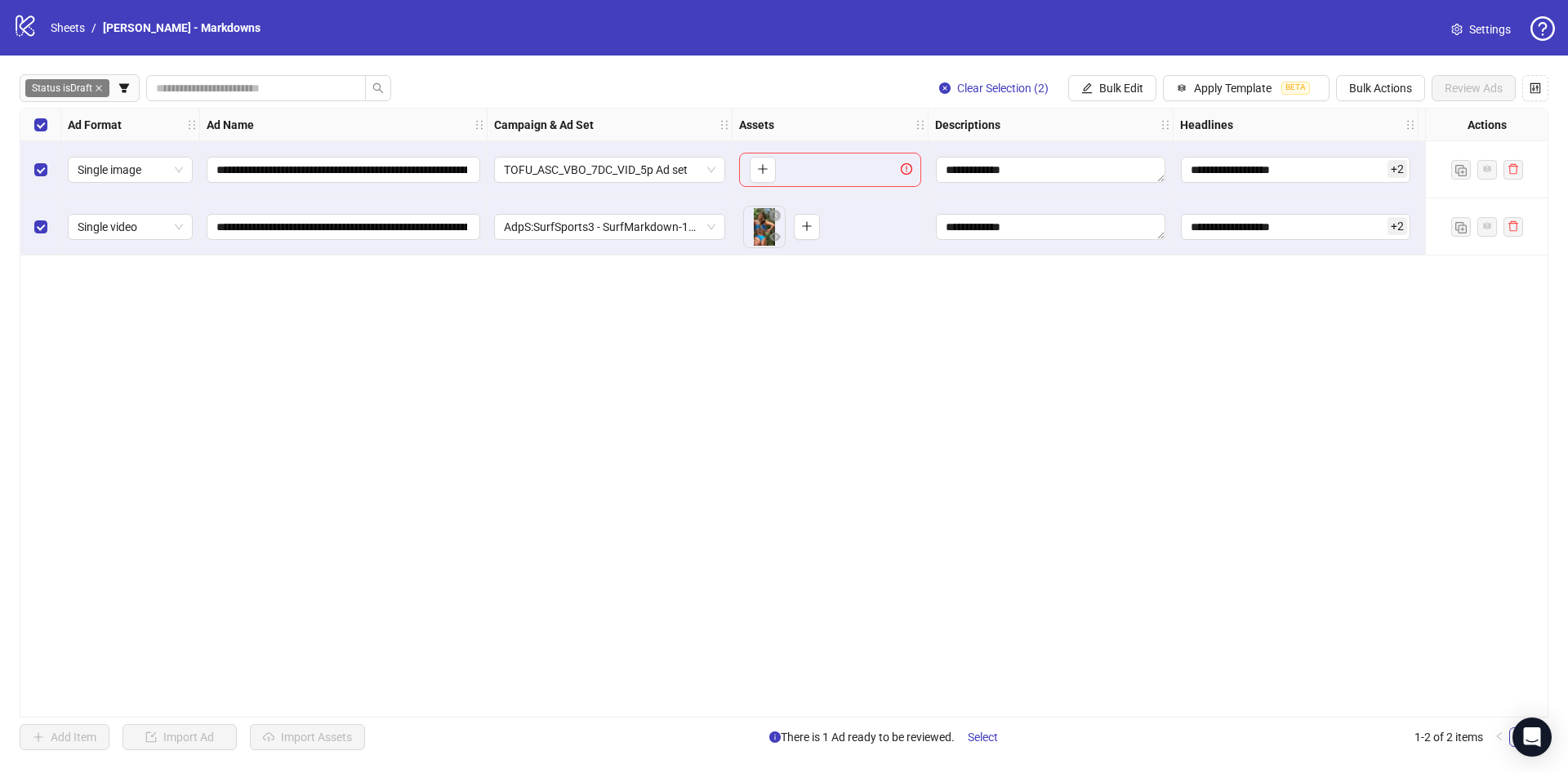
click at [42, 175] on div "Select row 1" at bounding box center [41, 170] width 41 height 57
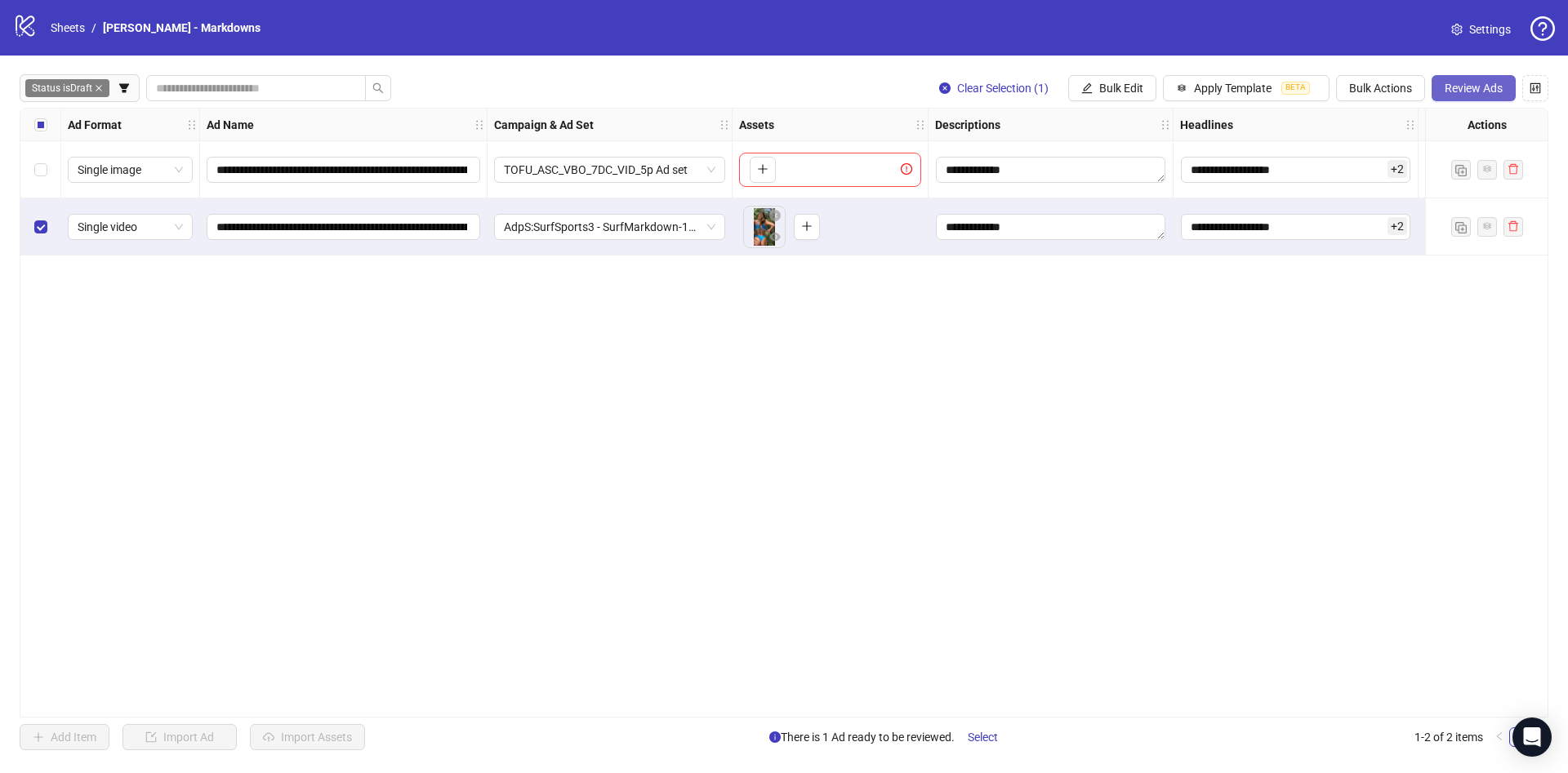
click at [1483, 89] on span "Review Ads" at bounding box center [1474, 89] width 58 height 13
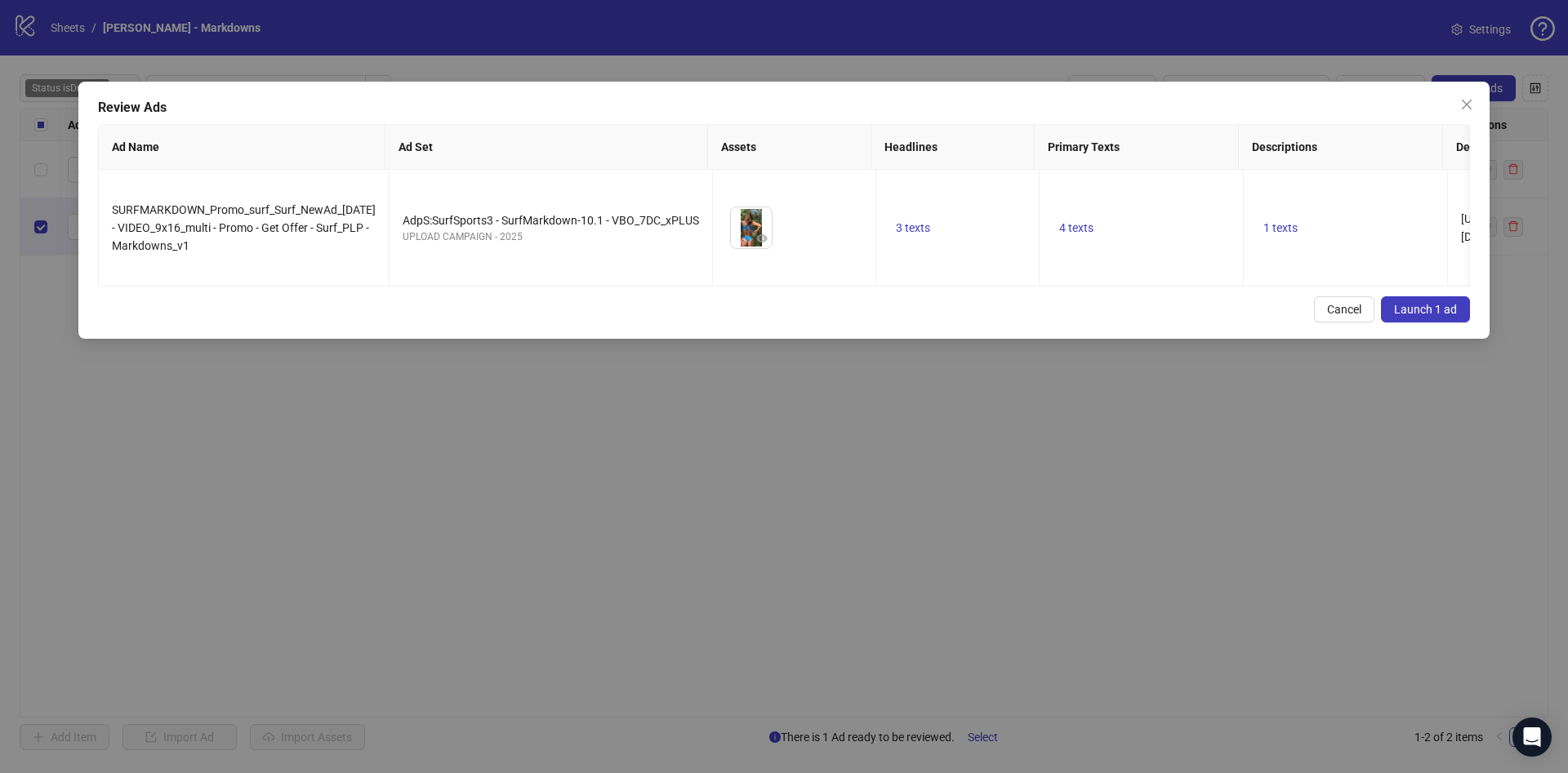
click at [1407, 308] on span "Launch 1 ad" at bounding box center [1426, 309] width 63 height 13
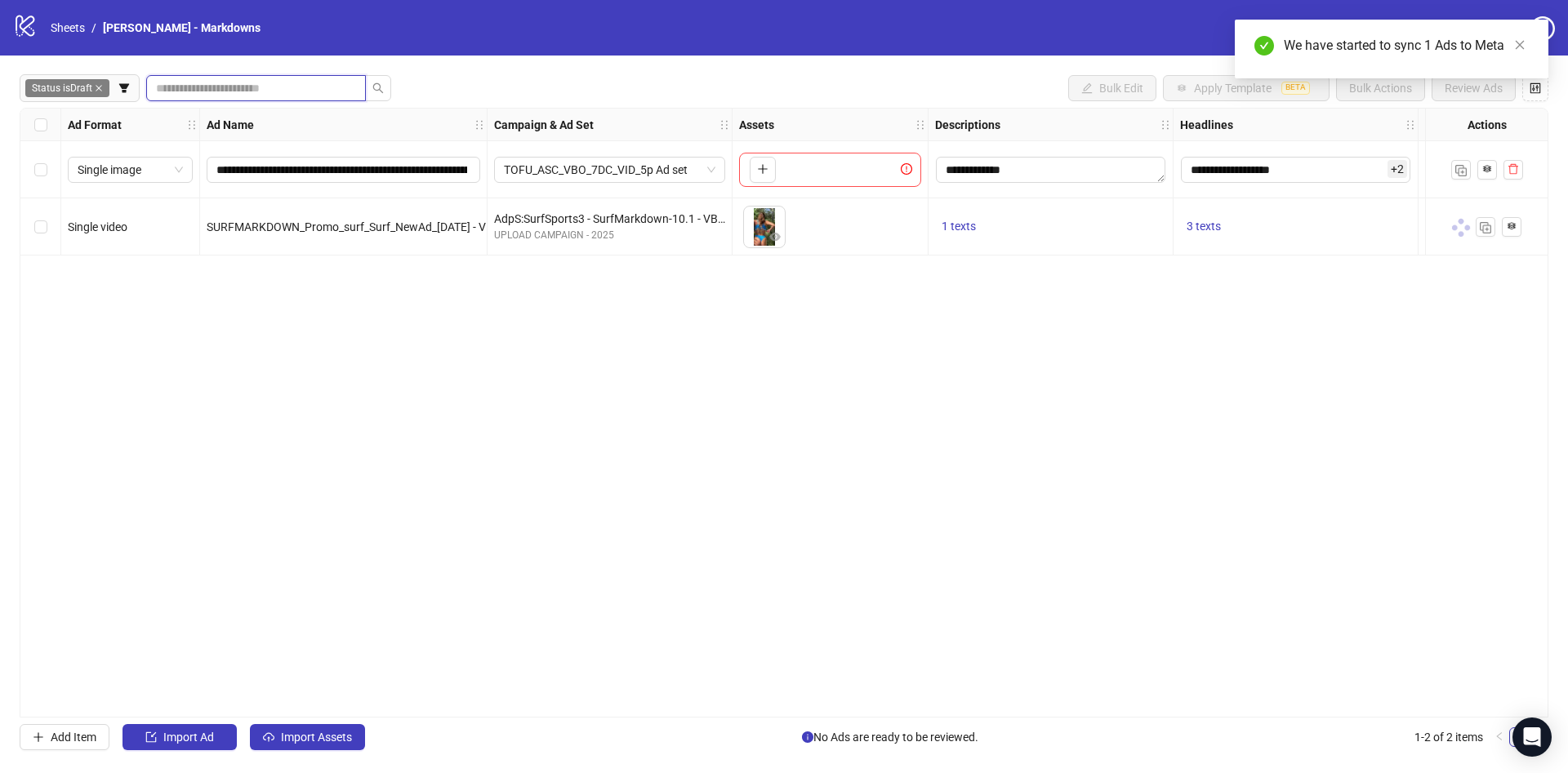
click at [214, 83] on input "search" at bounding box center [249, 88] width 187 height 18
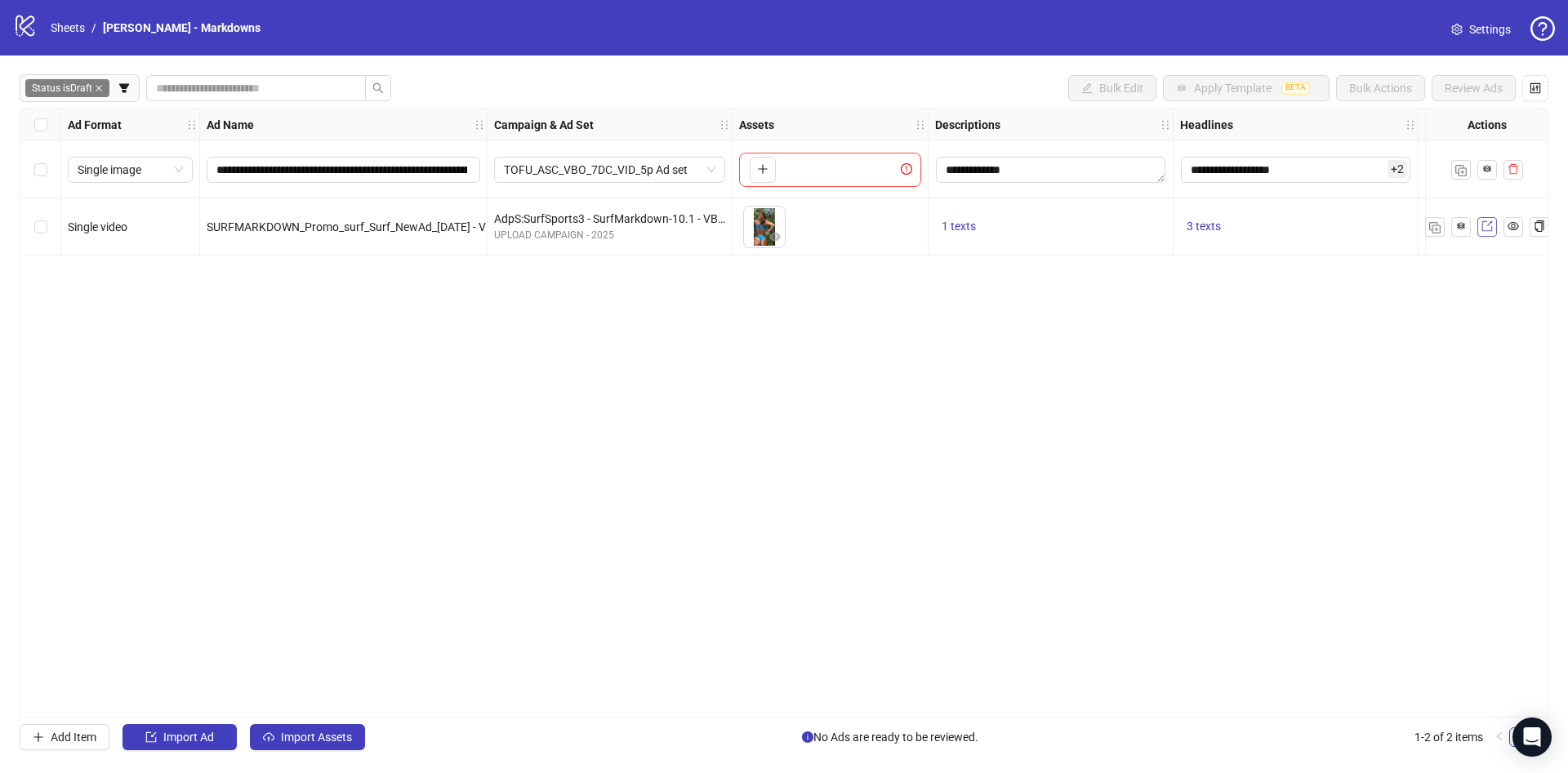
click at [1484, 232] on span at bounding box center [1488, 226] width 11 height 18
